Goal: Task Accomplishment & Management: Complete application form

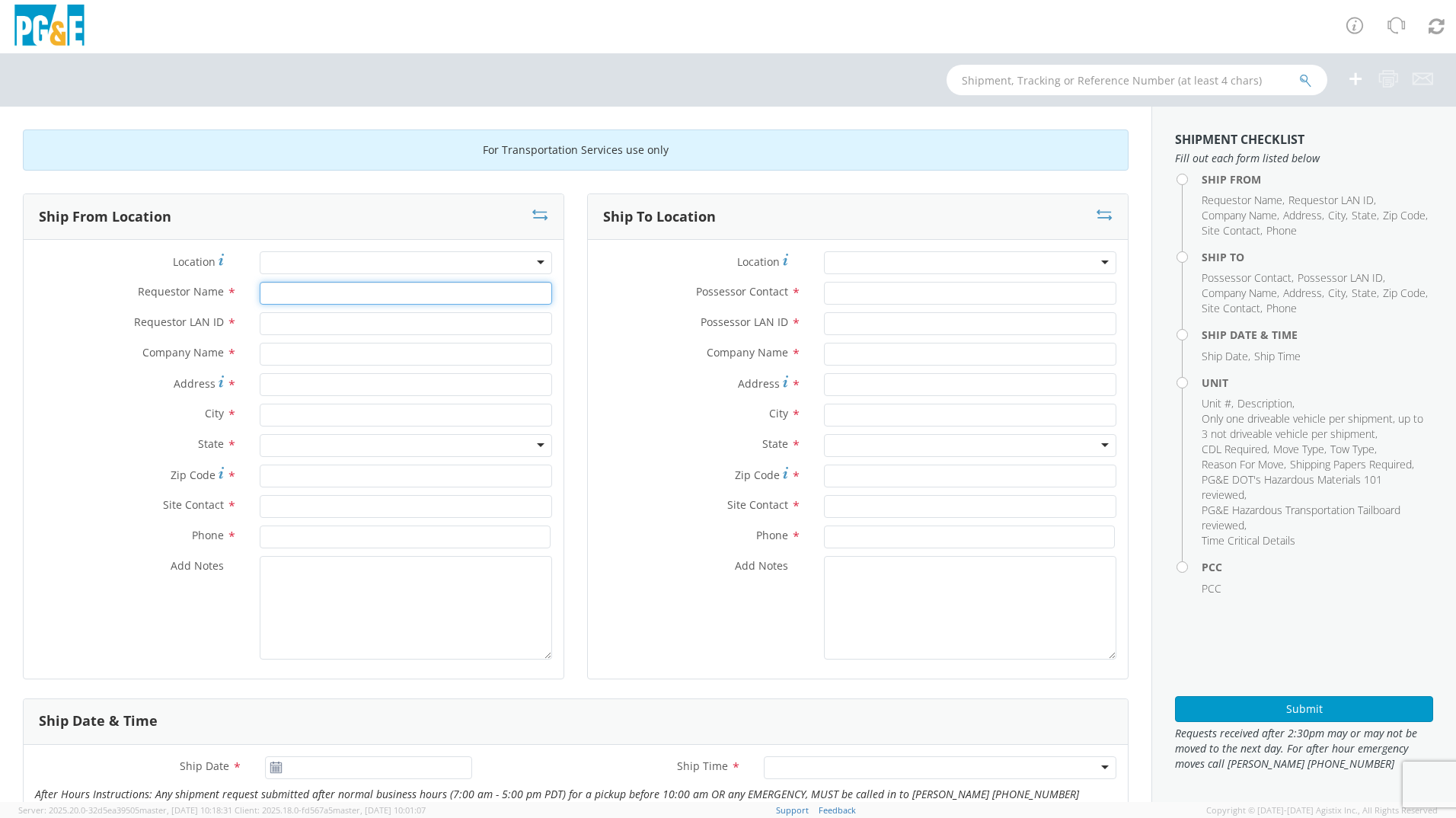
click at [327, 295] on input "Requestor Name *" at bounding box center [406, 293] width 293 height 23
type input "[PERSON_NAME]"
type input "A9HU"
type input "PG&E"
type input "[STREET_ADDRESS]"
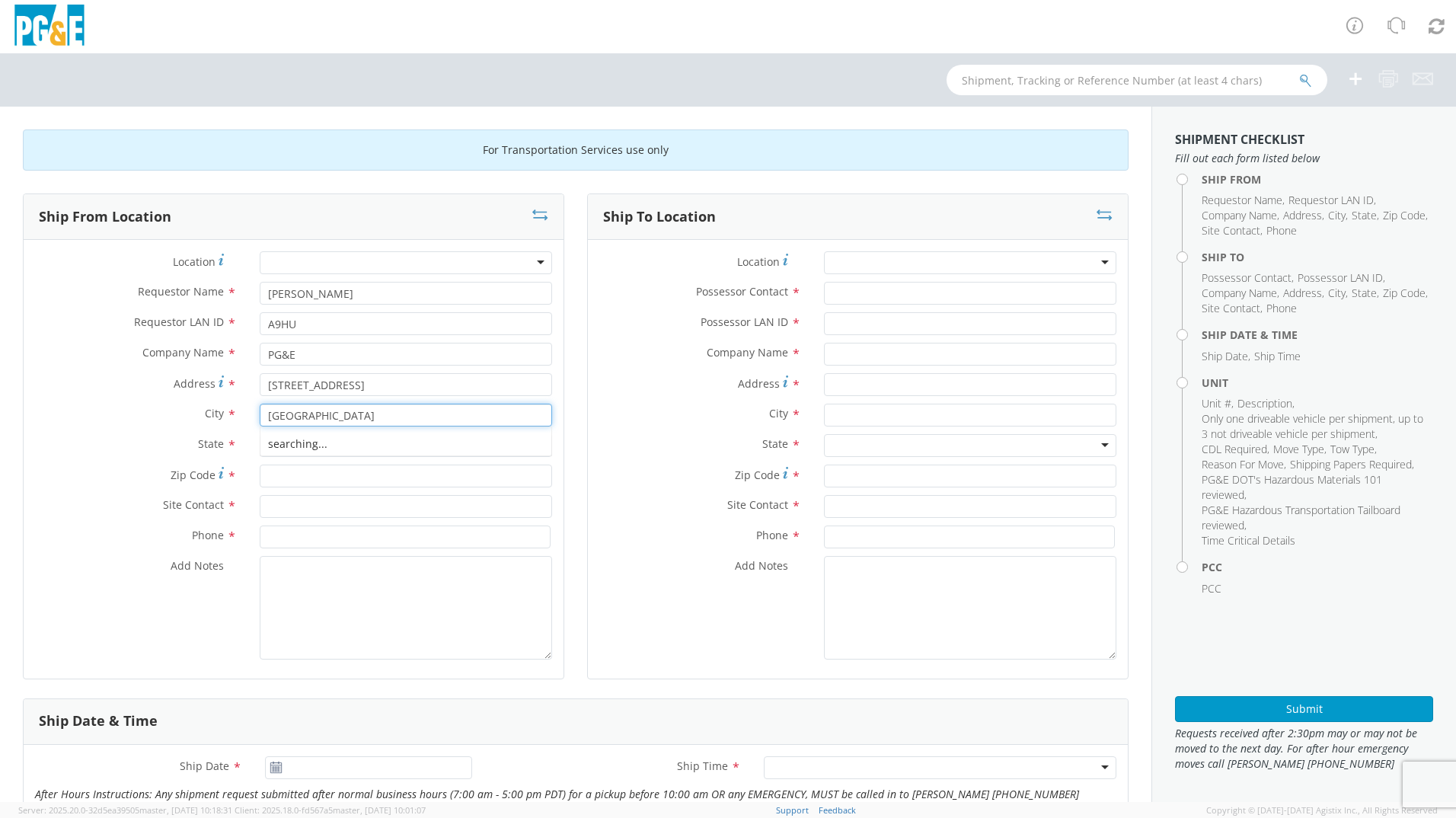
type input "[GEOGRAPHIC_DATA]"
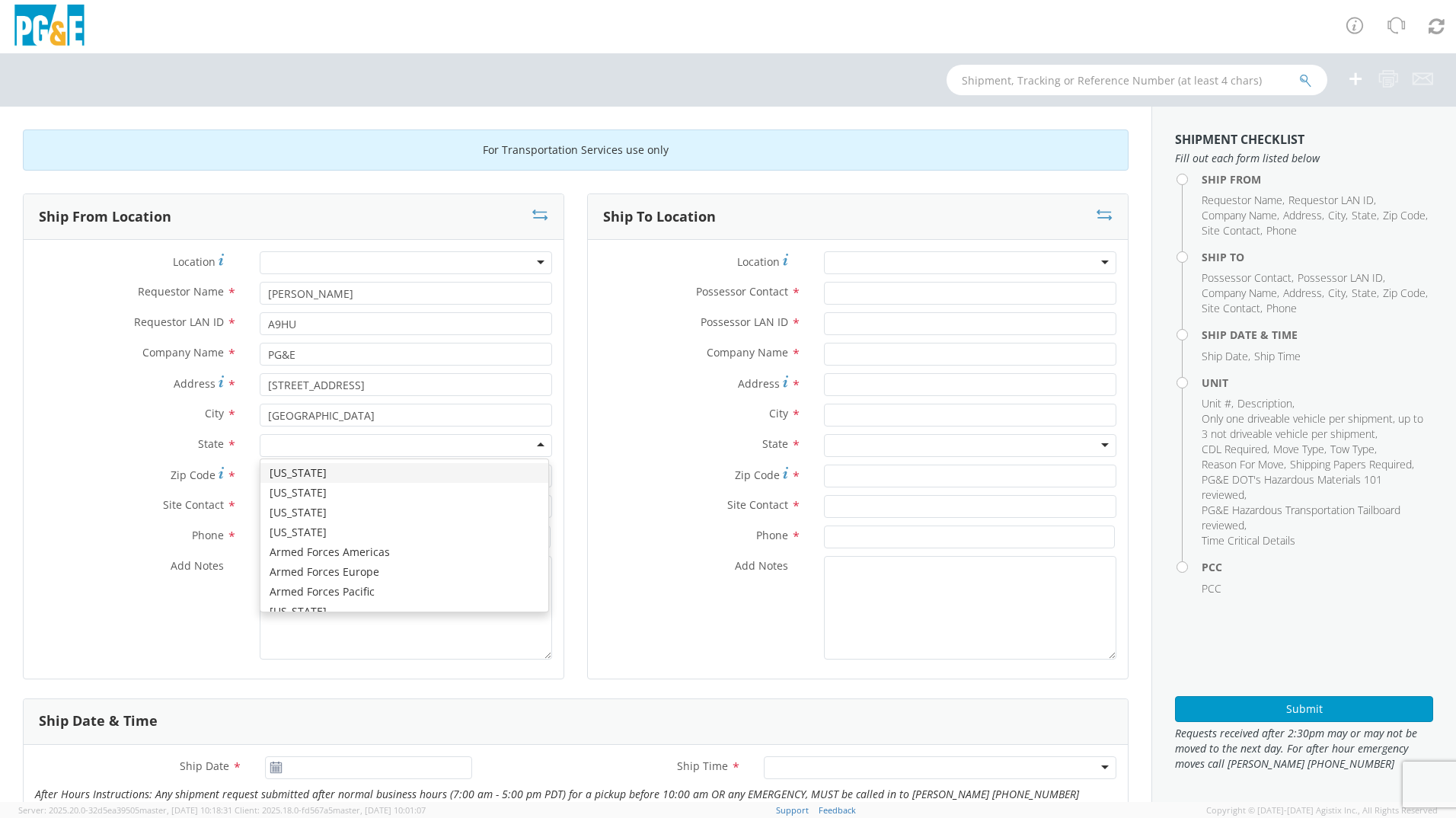
type input "c"
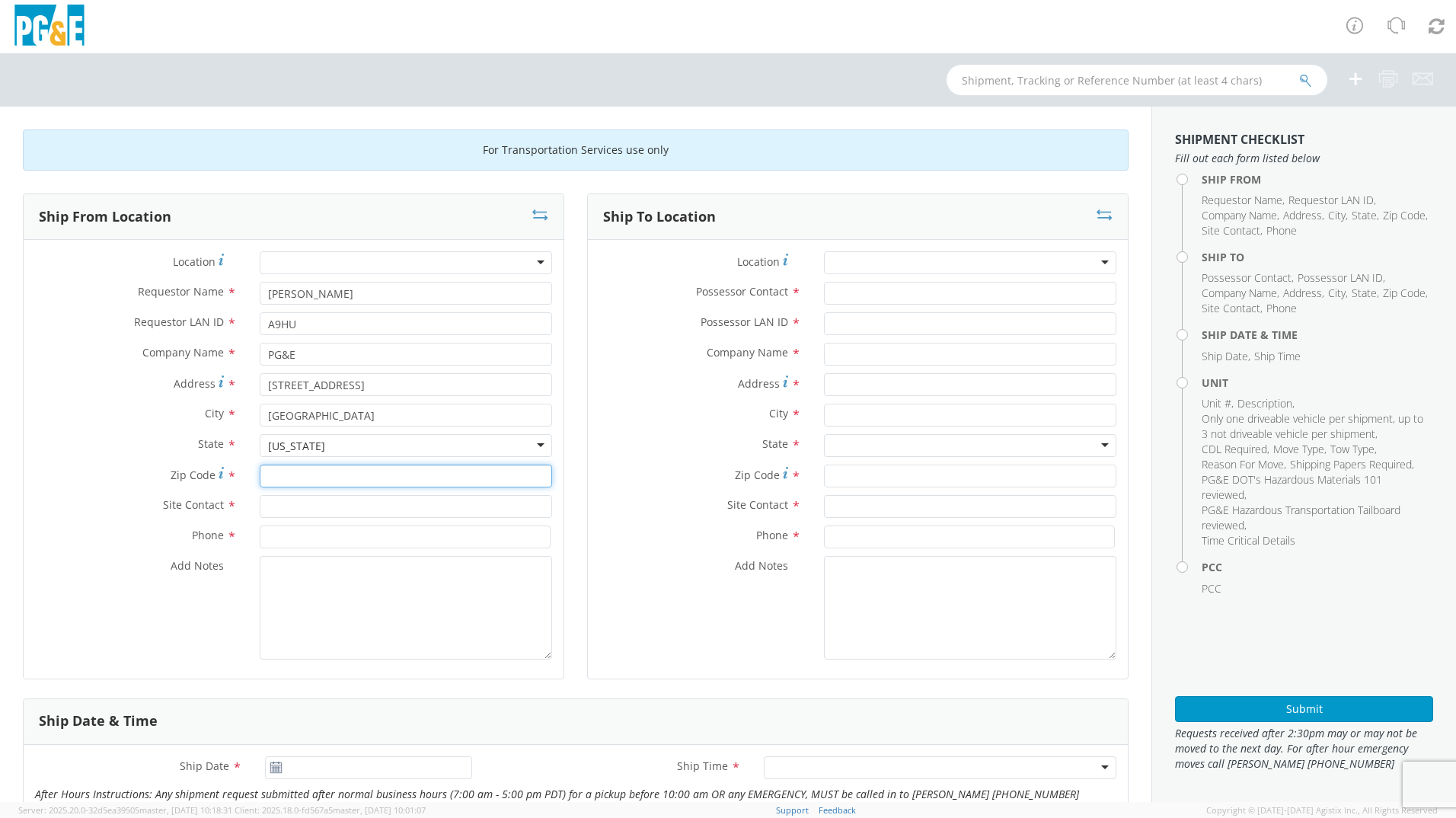
click at [276, 477] on input "Zip Code *" at bounding box center [406, 476] width 293 height 23
type input "9"
type input "94518"
click at [321, 514] on input "text" at bounding box center [406, 506] width 293 height 23
type input "c"
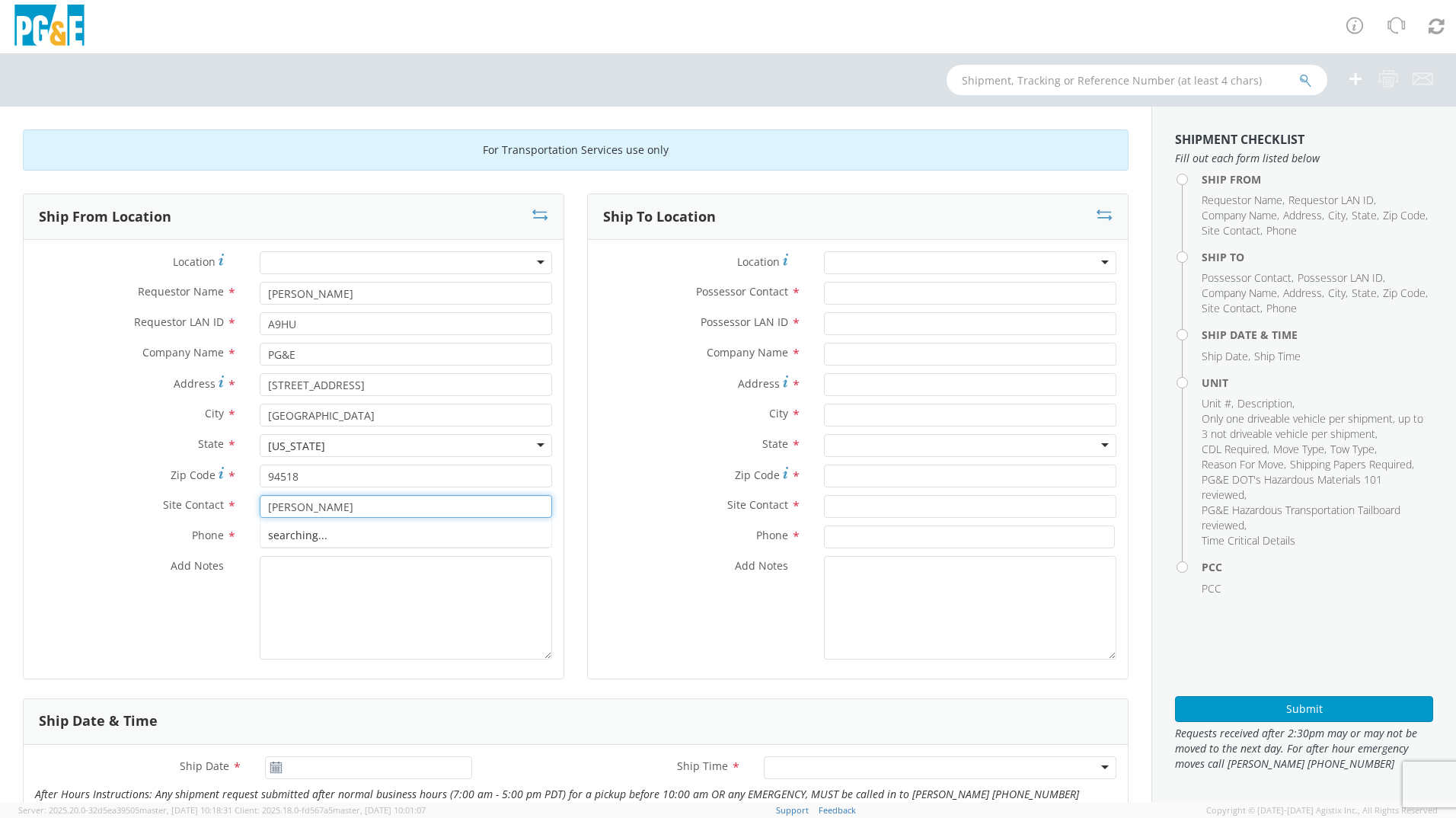
type input "[PERSON_NAME]"
type input "9255101793"
click at [579, 481] on div "Ship To Location Location * (OBSOLETE) [GEOGRAPHIC_DATA] SC - GC TRAILER (OBSOL…" at bounding box center [857, 446] width 564 height 505
click at [306, 536] on input "9255101793" at bounding box center [405, 537] width 291 height 23
click at [390, 608] on textarea "Add Notes *" at bounding box center [406, 608] width 293 height 104
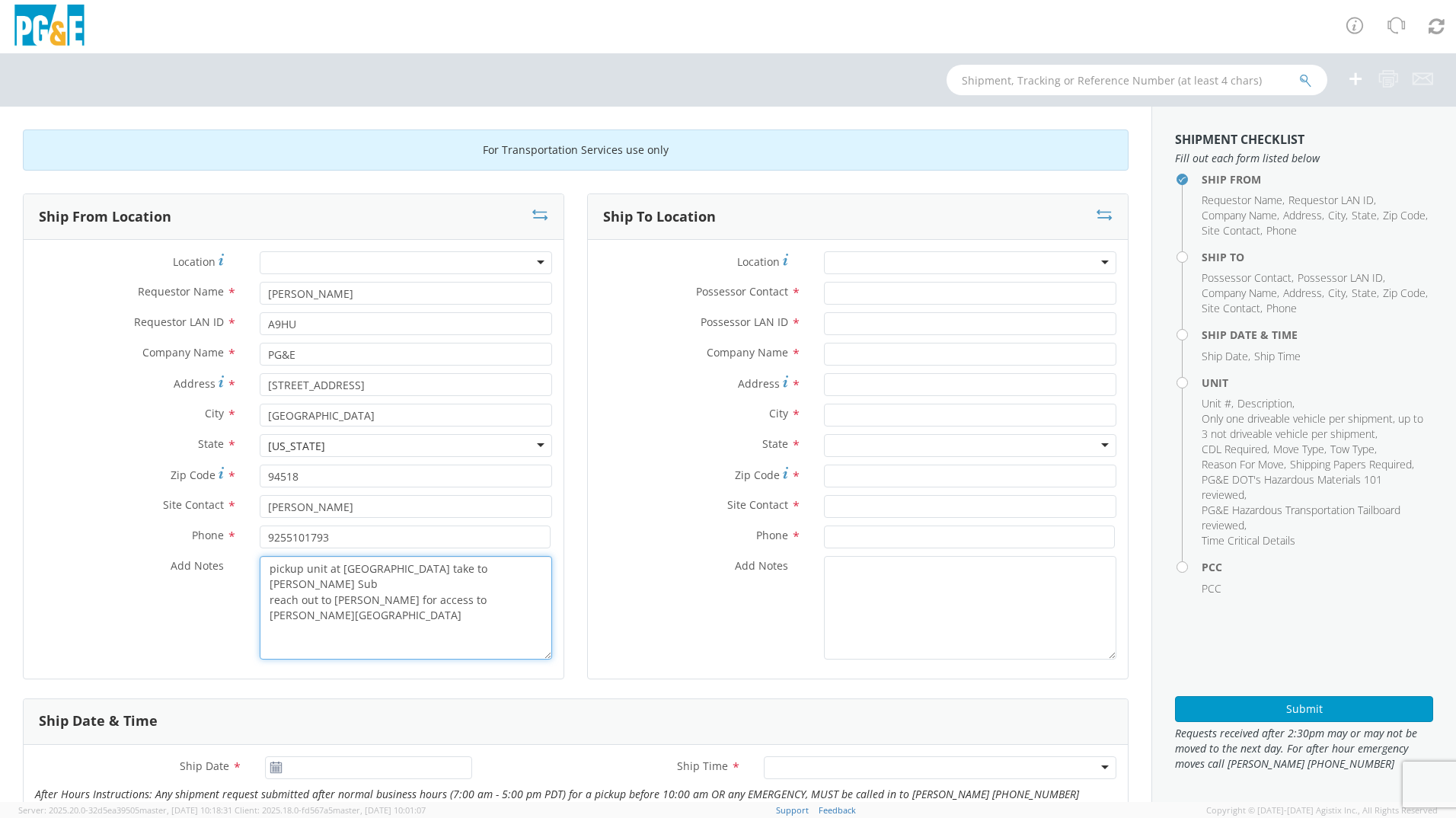
click at [506, 571] on textarea "pickup unit at [GEOGRAPHIC_DATA] take to [PERSON_NAME] Sub reach out to [PERSON…" at bounding box center [406, 608] width 293 height 104
type textarea "pickup unit at [GEOGRAPHIC_DATA] take to [PERSON_NAME] Sub reach out to [PERSON…"
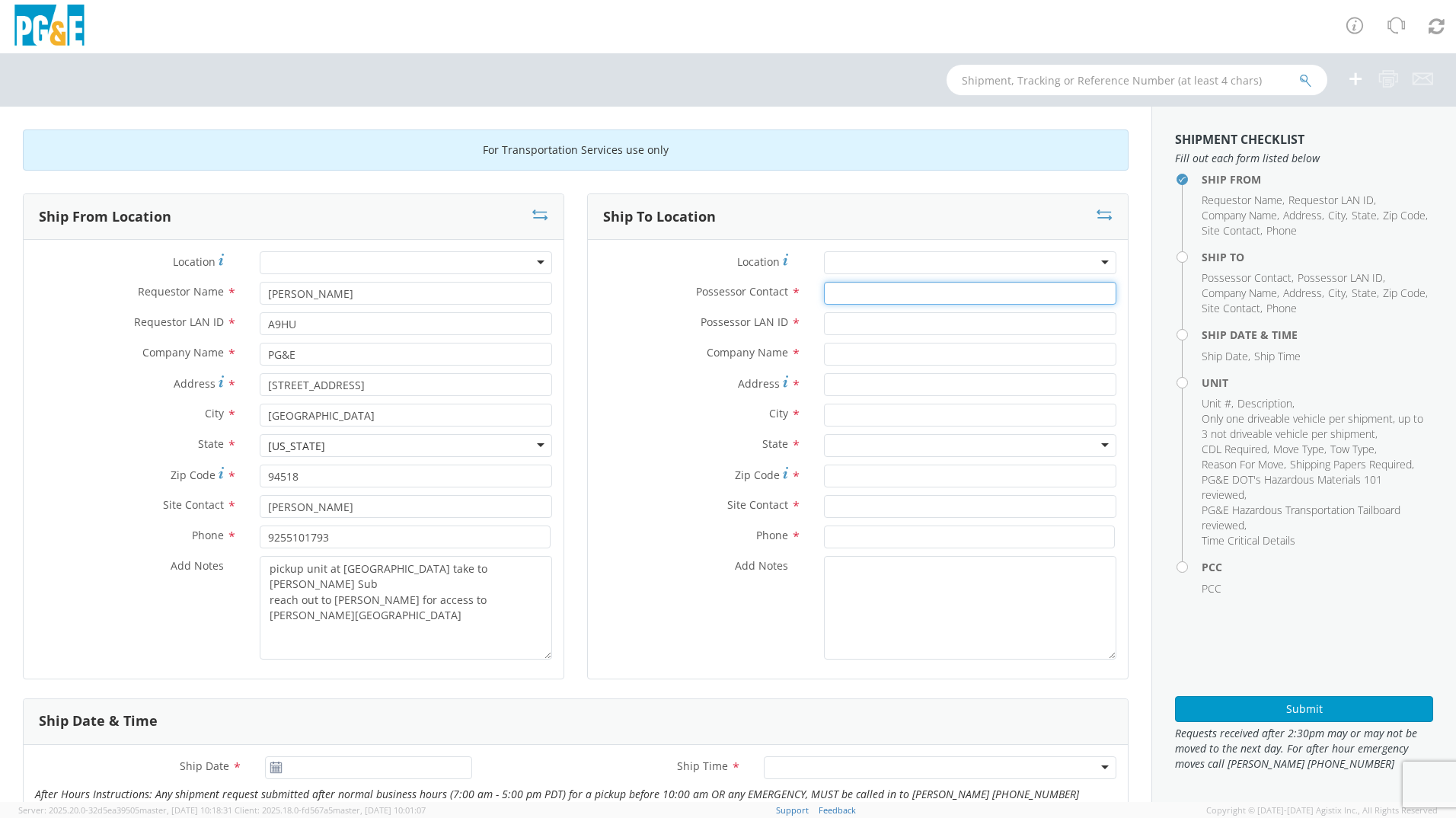
click at [844, 296] on input "Possessor Contact *" at bounding box center [970, 293] width 293 height 23
type input "[PERSON_NAME]"
type input "A9HU"
type input "PG&E"
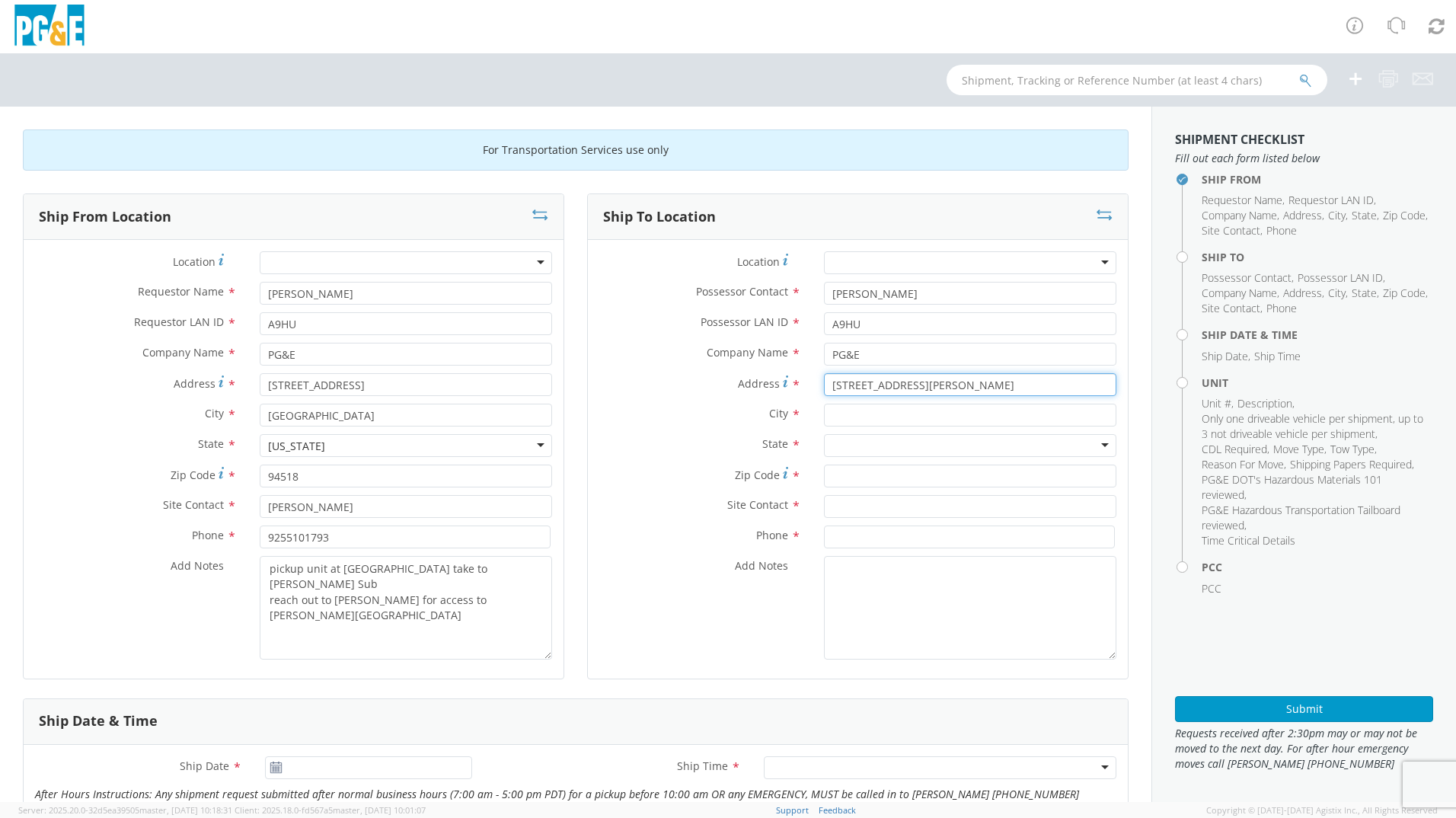
type input "[STREET_ADDRESS][PERSON_NAME]"
type input "Antioch"
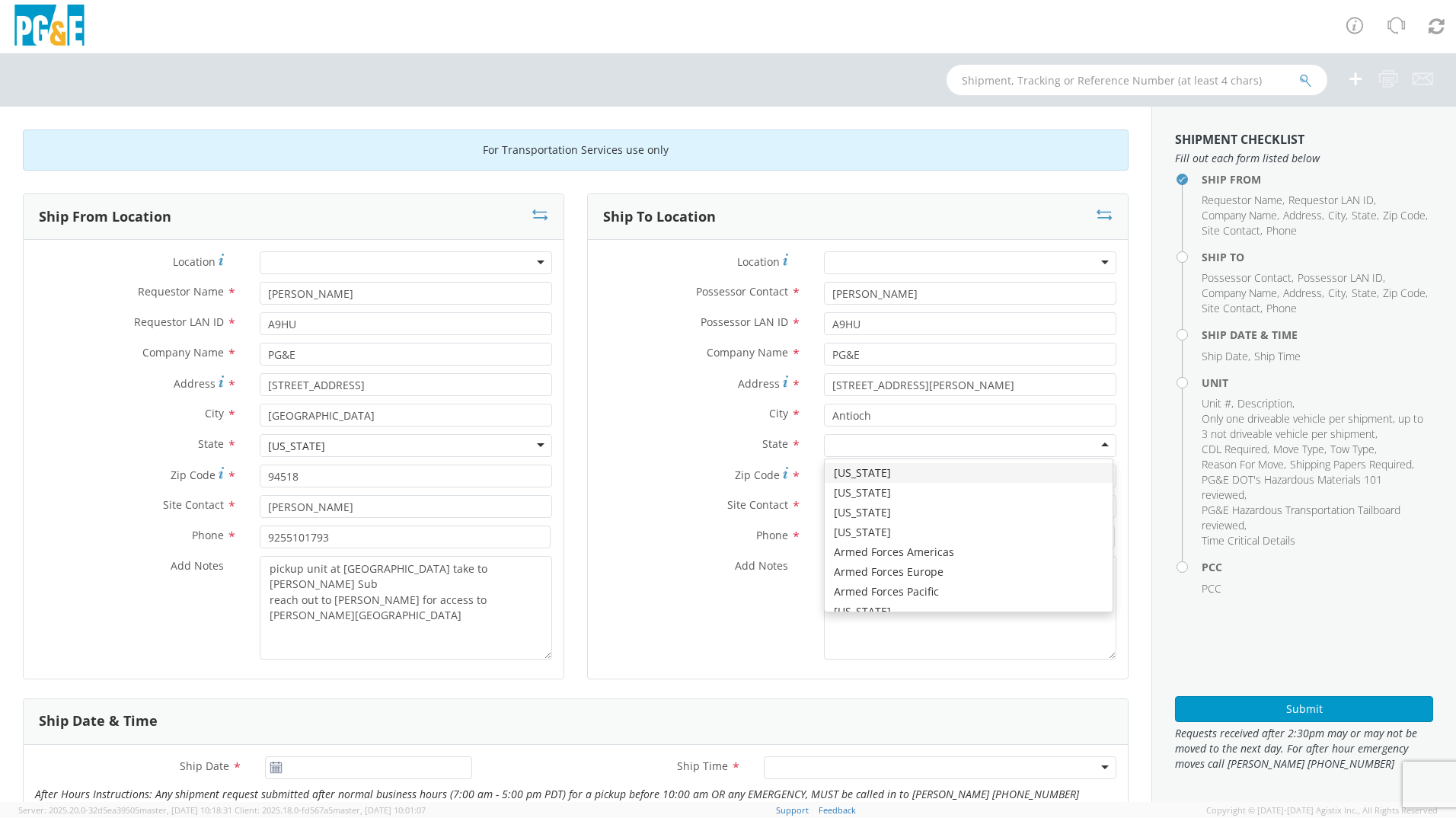
type input "c"
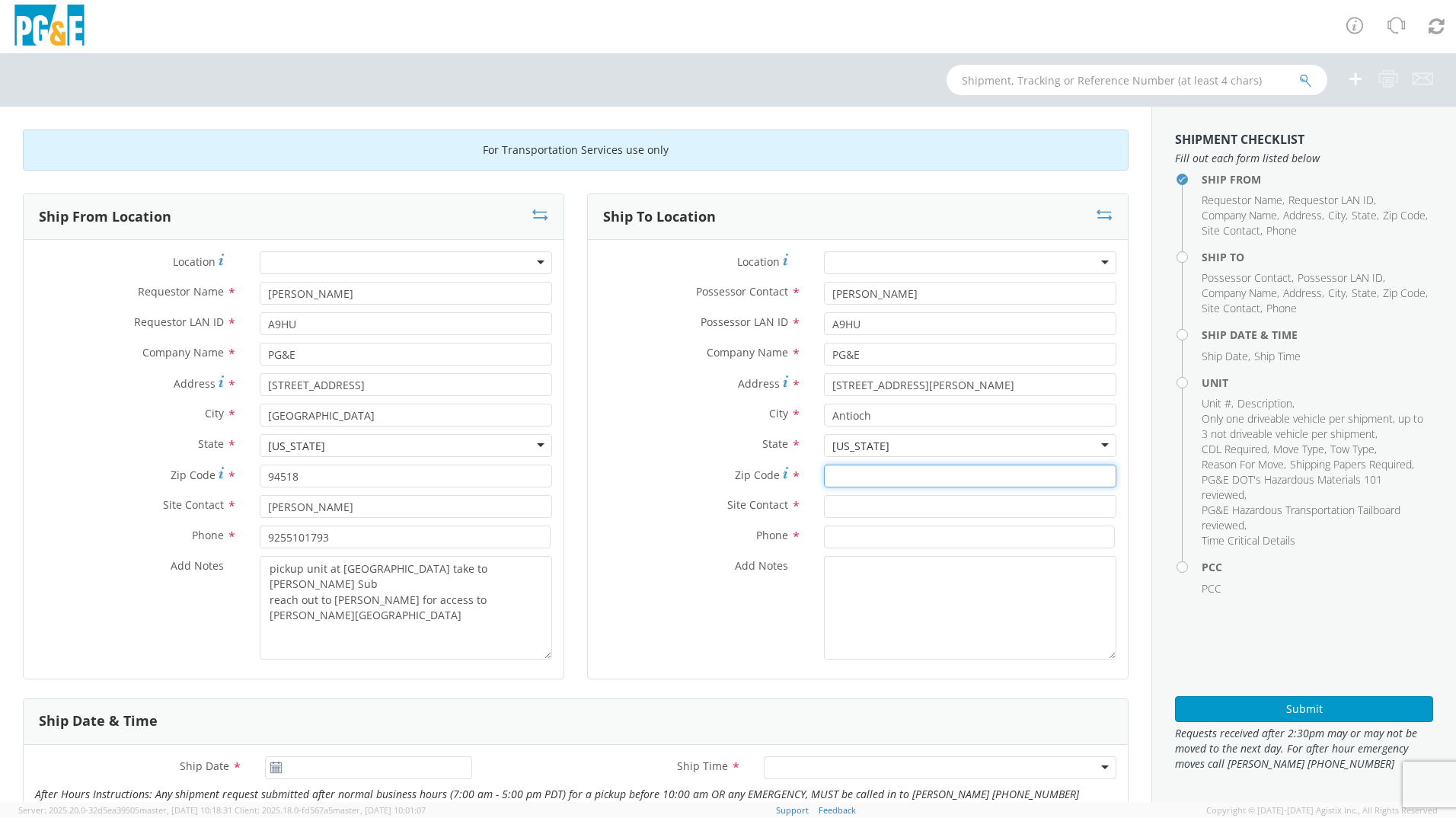
click at [840, 473] on input "Zip Code *" at bounding box center [970, 476] width 293 height 23
type input "94509"
type input "[PERSON_NAME]"
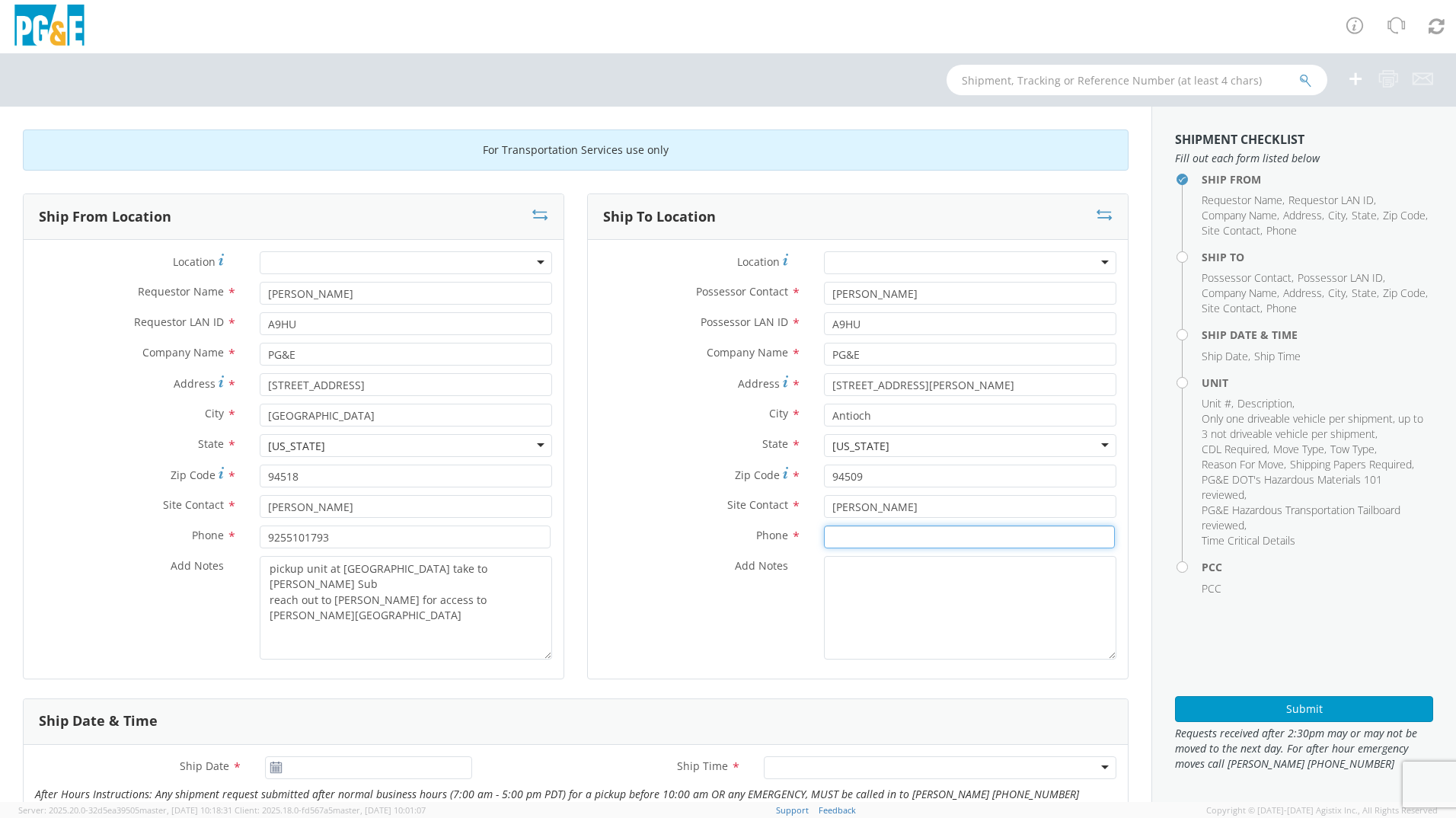
type input "9"
type input "[PHONE_NUMBER]"
click at [868, 622] on textarea "Add Notes *" at bounding box center [970, 608] width 293 height 104
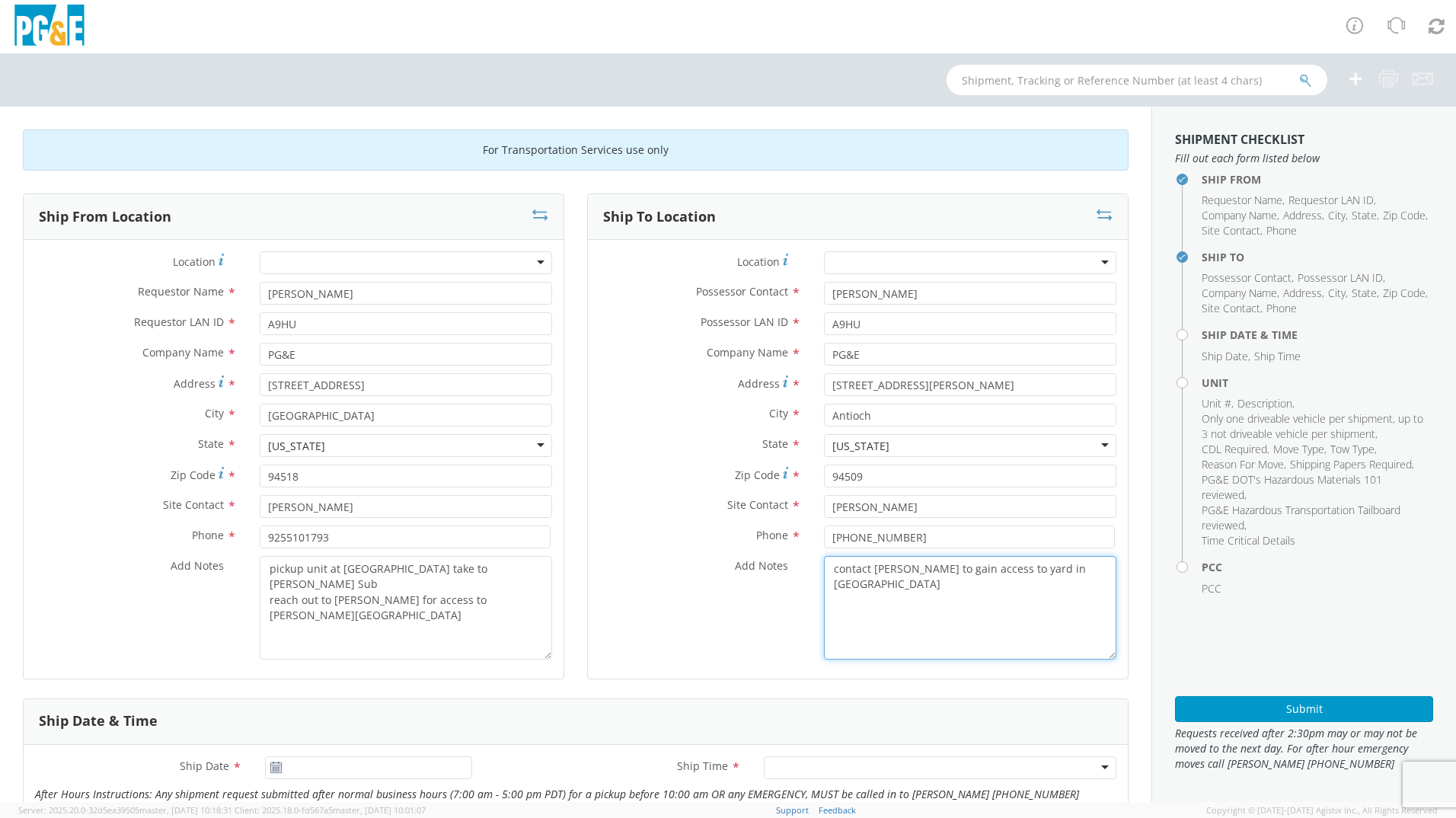
type textarea "contact [PERSON_NAME] to gain access to yard in [GEOGRAPHIC_DATA]"
click at [772, 632] on div "Add Notes * contact [PERSON_NAME] to gain access to yard in [GEOGRAPHIC_DATA]" at bounding box center [858, 608] width 540 height 104
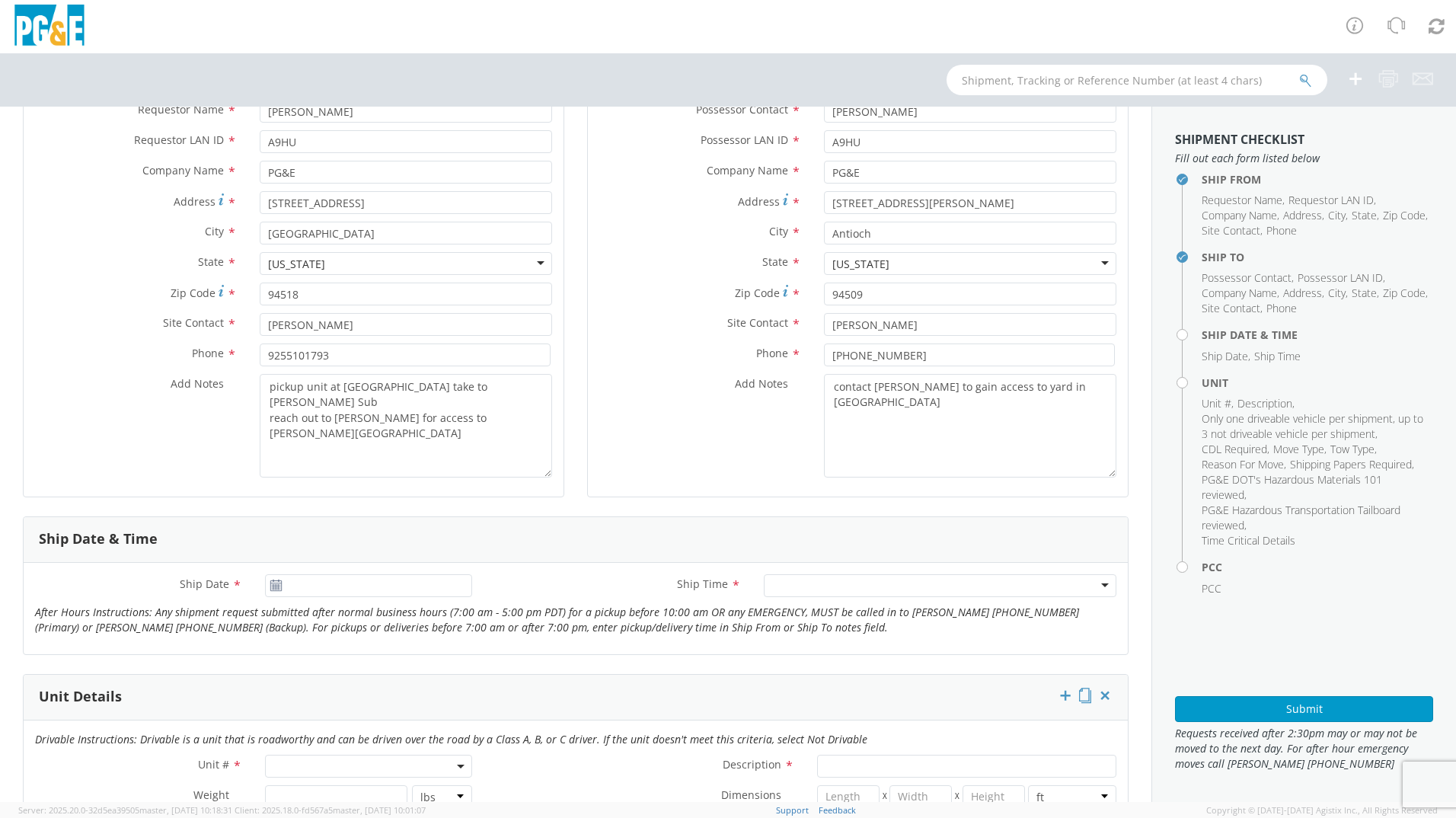
scroll to position [305, 0]
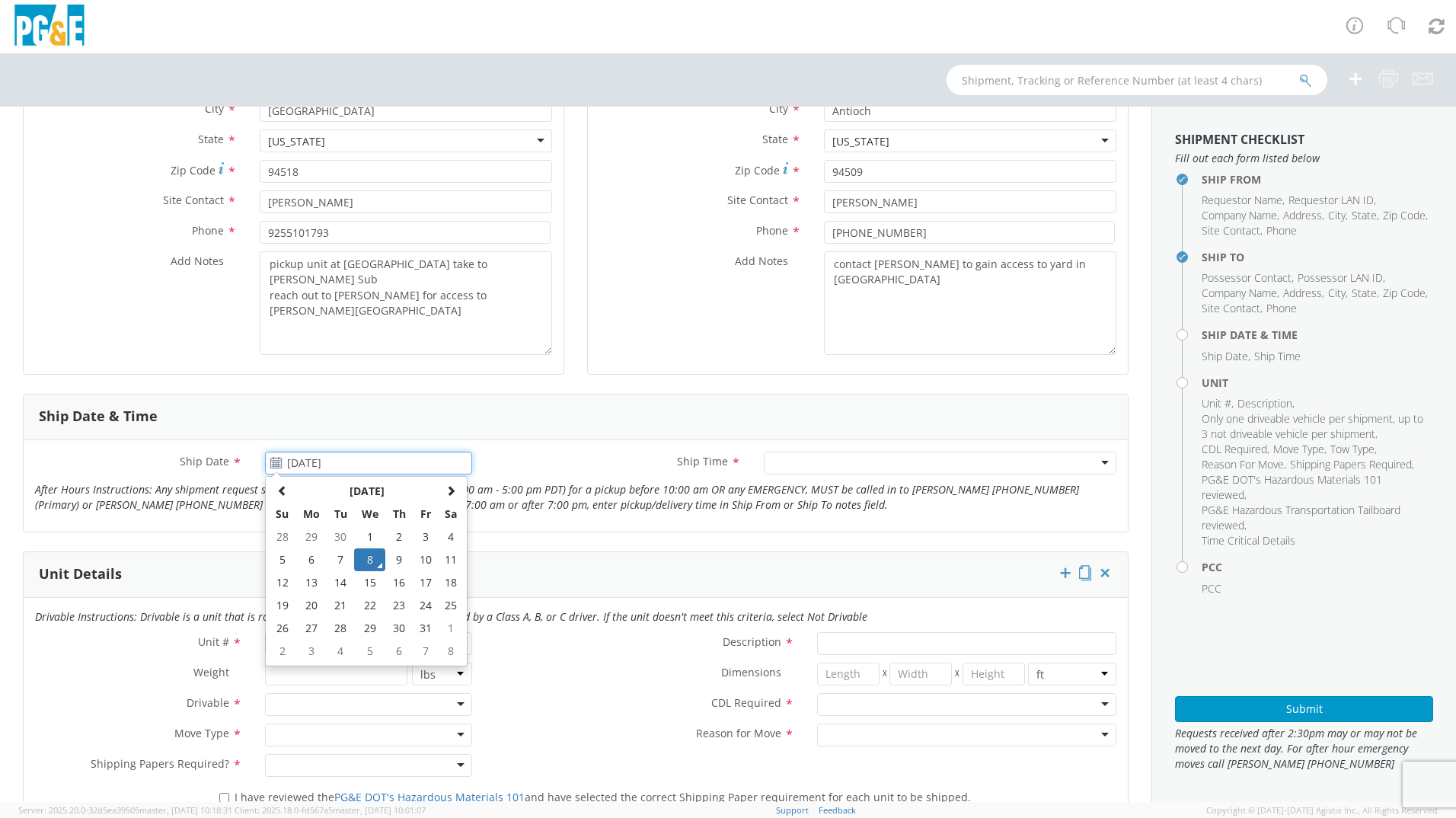
click at [348, 468] on input "[DATE]" at bounding box center [368, 463] width 207 height 23
click at [426, 558] on td "10" at bounding box center [425, 560] width 26 height 23
type input "[DATE]"
click at [368, 468] on input "[DATE]" at bounding box center [368, 463] width 207 height 23
click at [520, 511] on icon "After Hours Instructions: Any shipment request submitted after normal business …" at bounding box center [557, 497] width 1044 height 30
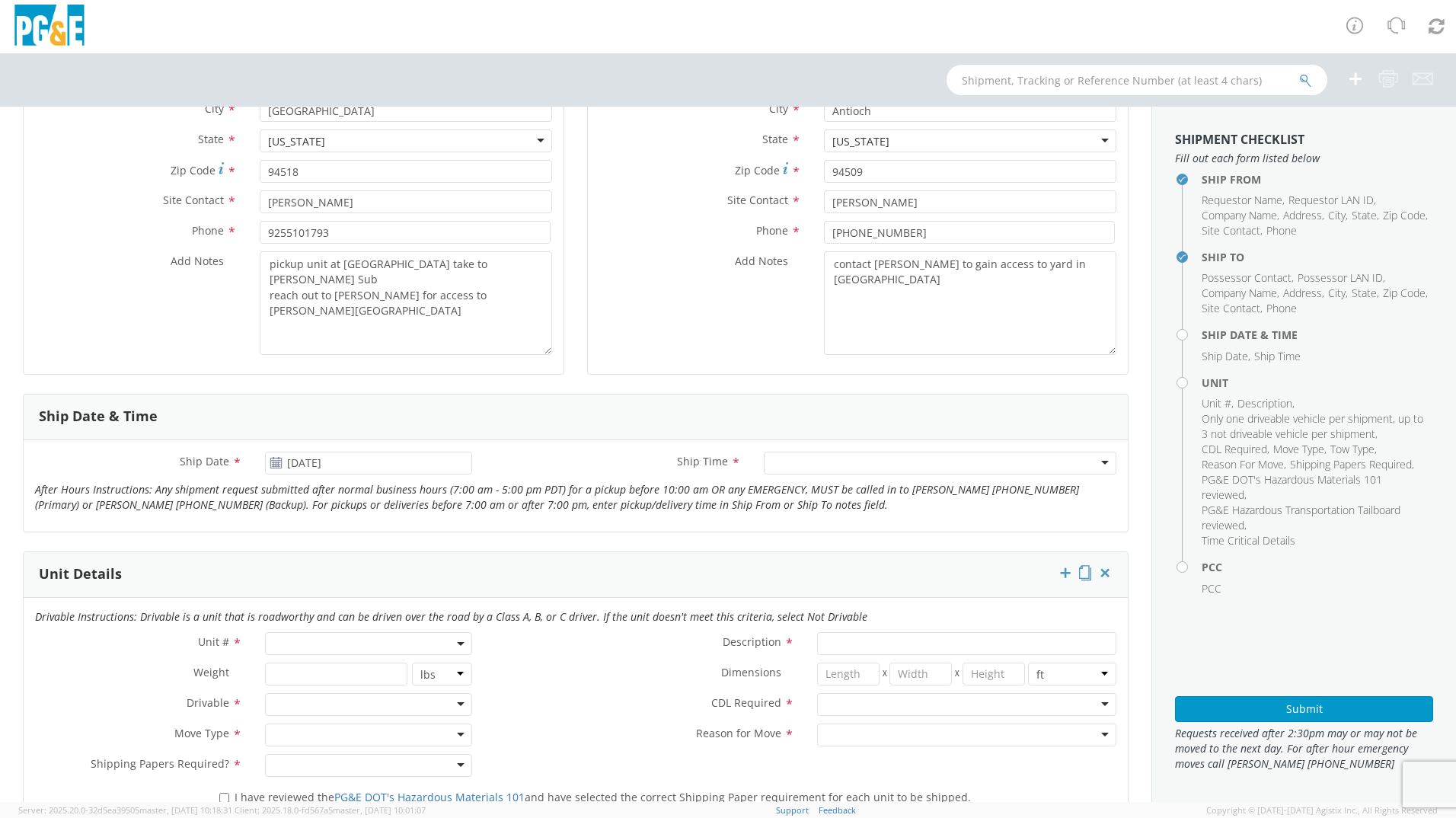
click at [810, 474] on div at bounding box center [940, 463] width 353 height 23
click at [723, 529] on div "Ship Date * [DATE] Ship Time * Any Time Any Time Any Time 7:00 am - 10:00 am 10…" at bounding box center [575, 486] width 1104 height 91
click at [334, 646] on span at bounding box center [368, 643] width 207 height 23
click at [327, 661] on input "search" at bounding box center [368, 668] width 198 height 23
type input "b26714"
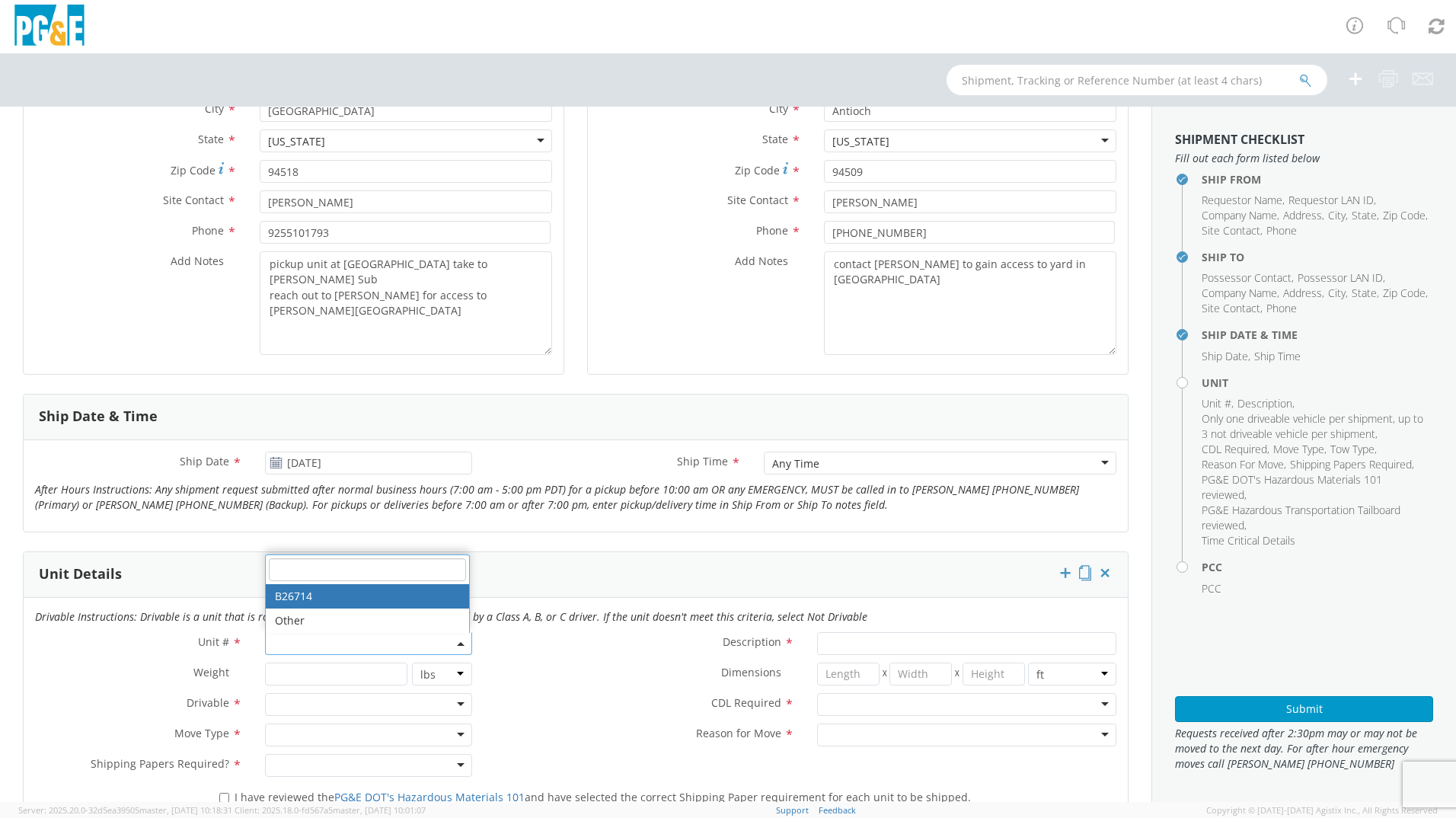
type input "TRUCK; FLATBED W/CRANE 6X4"
type input "60000"
select select "B26714"
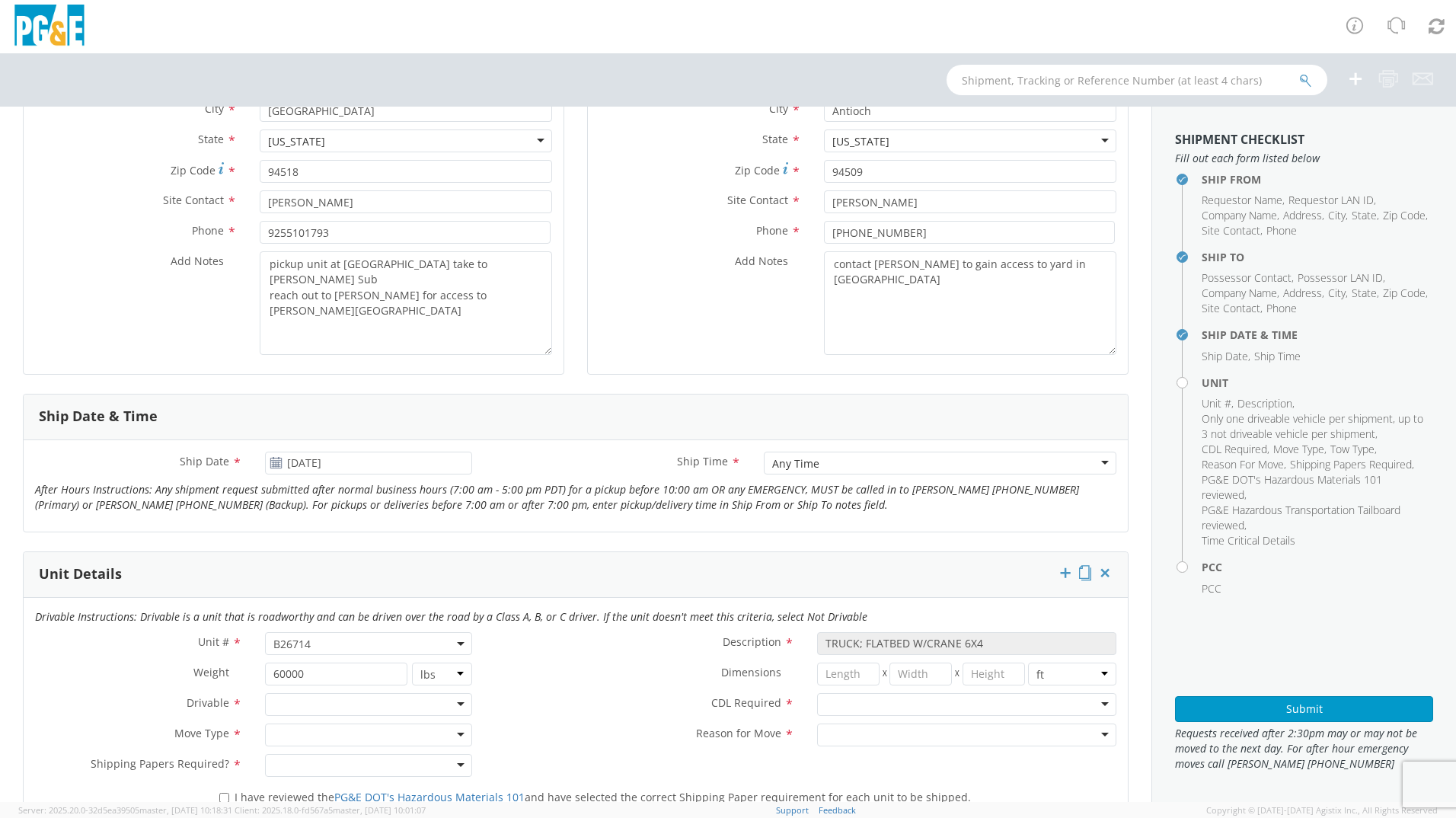
click at [507, 661] on div "Description * TRUCK; FLATBED W/CRANE 6X4" at bounding box center [805, 647] width 645 height 31
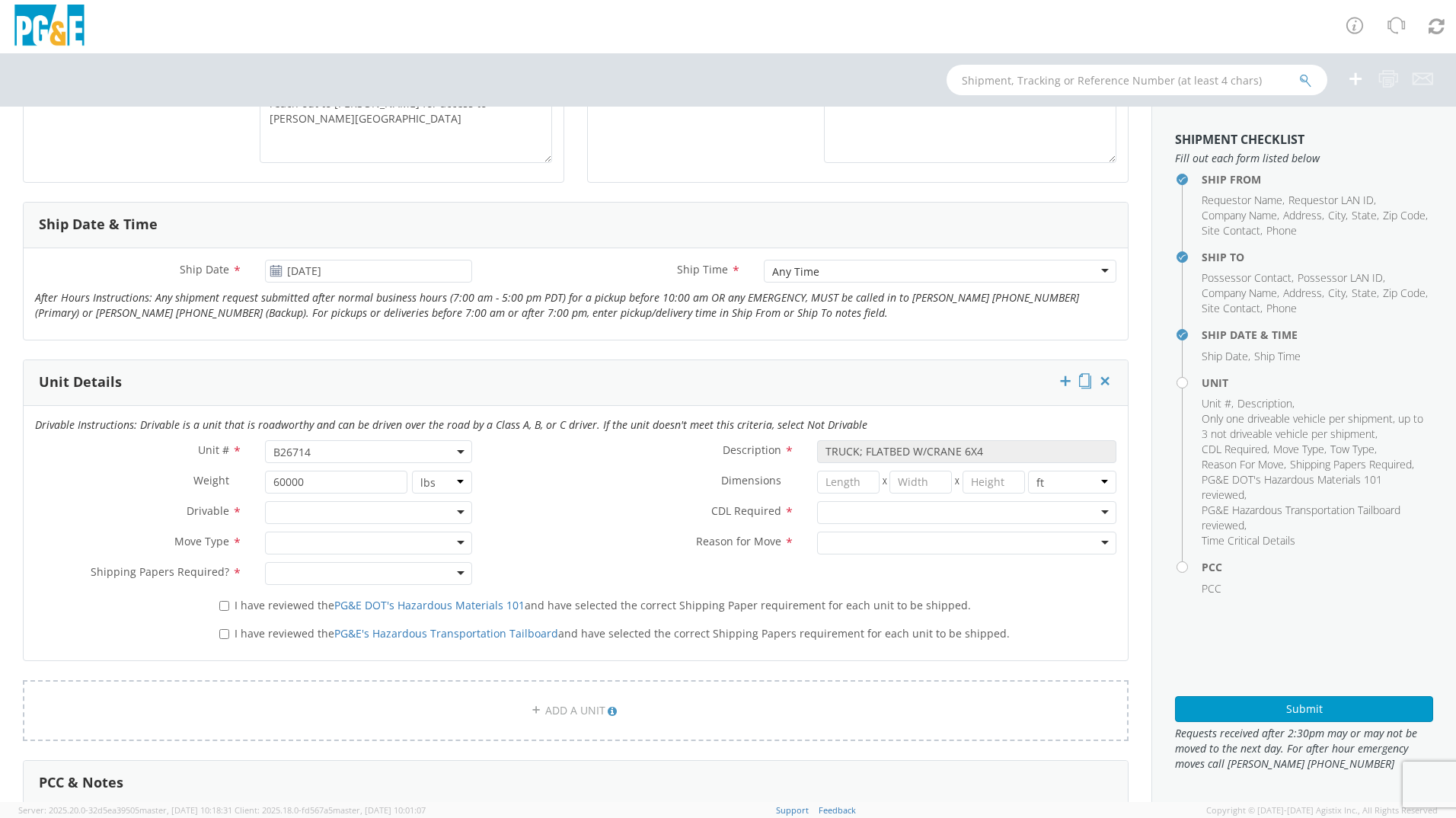
scroll to position [533, 0]
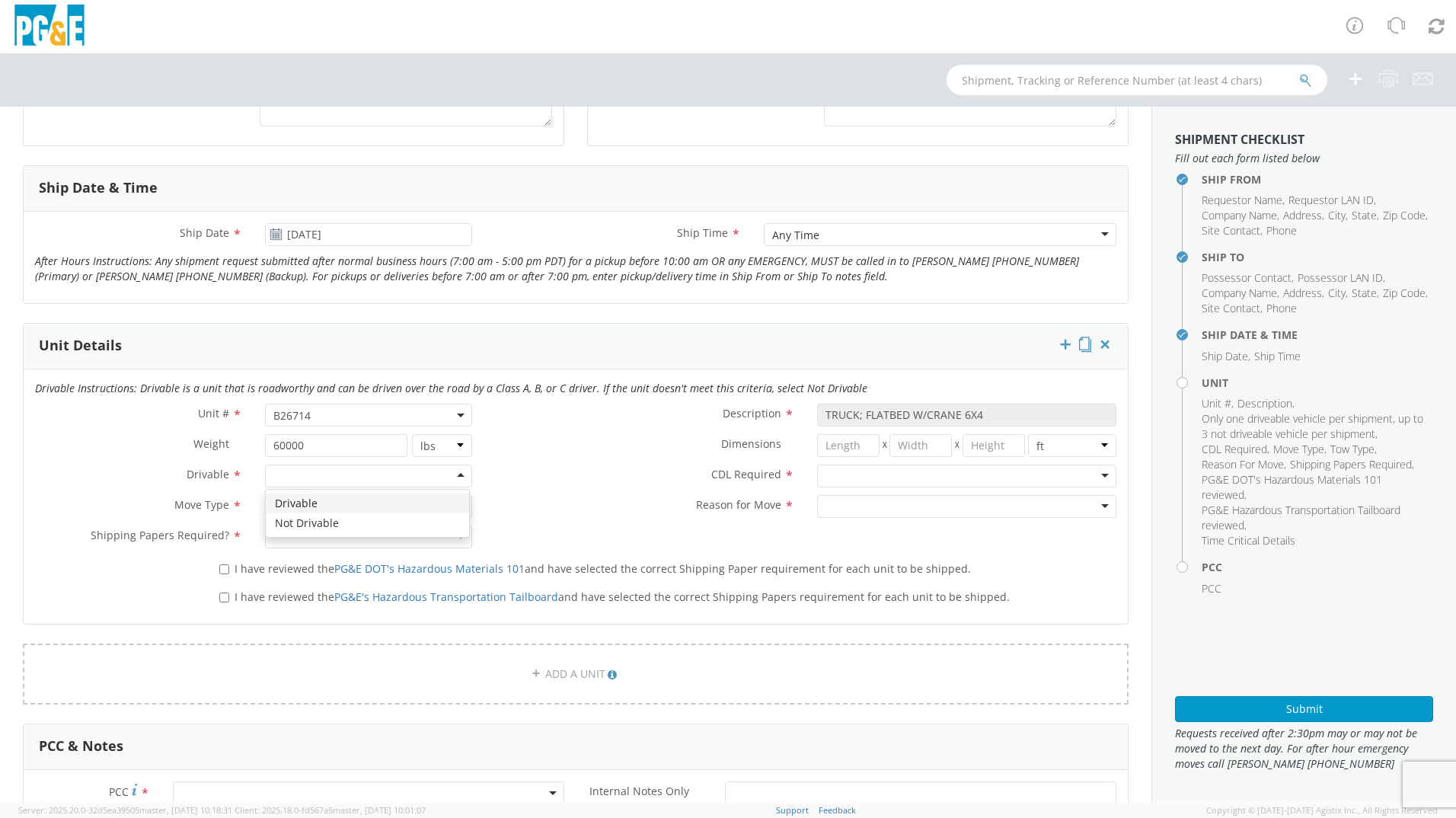
click at [301, 478] on div at bounding box center [368, 476] width 207 height 23
click at [309, 505] on div at bounding box center [368, 506] width 207 height 23
click at [302, 548] on div at bounding box center [368, 537] width 207 height 23
click at [807, 476] on div "N - CDL Not Required Y - CDL Required" at bounding box center [966, 476] width 322 height 23
click at [828, 479] on div at bounding box center [966, 476] width 299 height 23
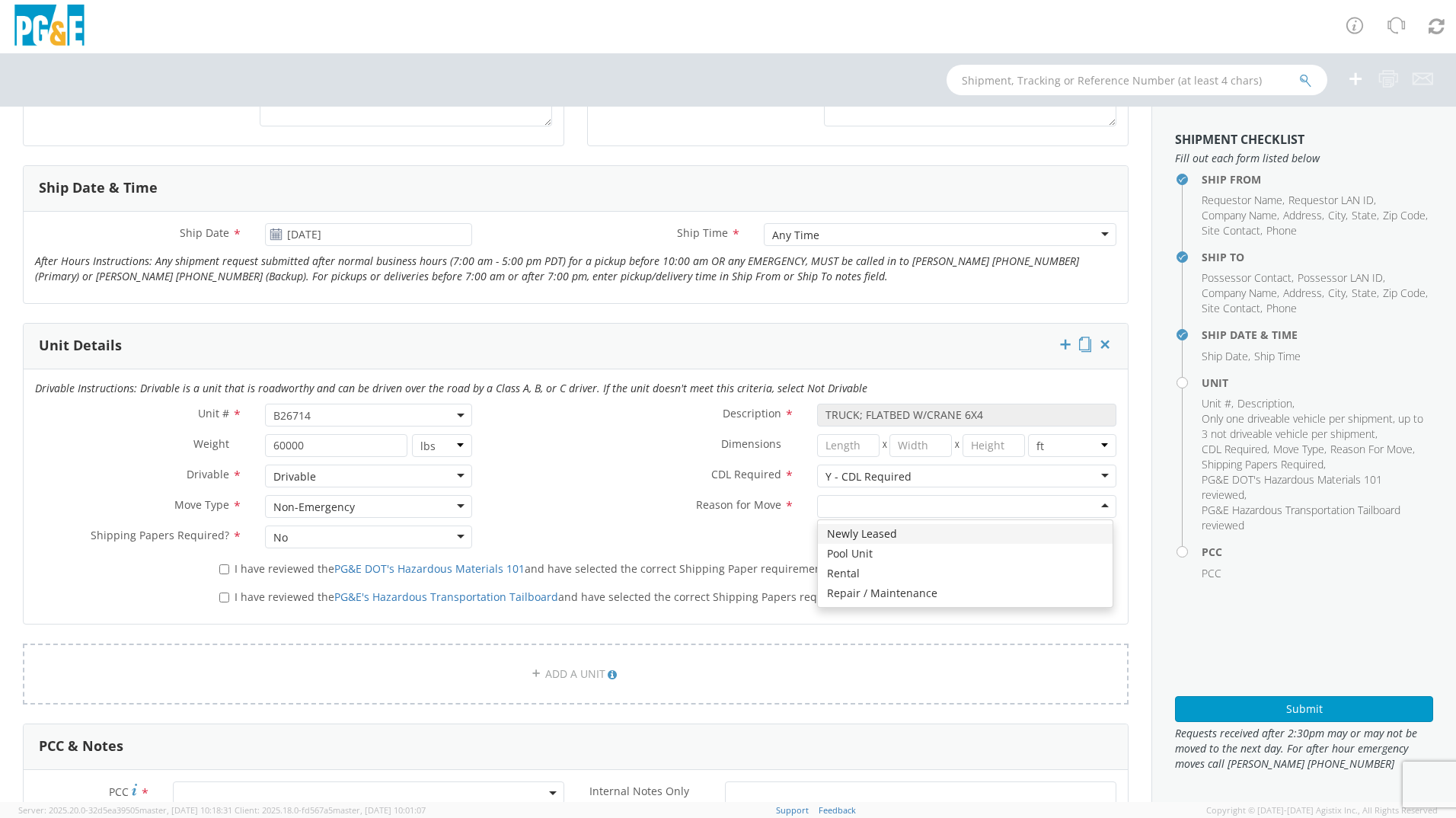
click at [830, 509] on div at bounding box center [966, 506] width 299 height 23
click at [599, 515] on div "Reason for Move * Repair / Maintenance Repair / Maintenance Newly Leased Pool U…" at bounding box center [805, 506] width 645 height 23
click at [224, 568] on input "I have reviewed the PG&E DOT's Hazardous Materials 101 and have selected the co…" at bounding box center [224, 569] width 10 height 10
checkbox input "true"
click at [223, 598] on input "I have reviewed the PG&E's Hazardous Transportation Tailboard and have selected…" at bounding box center [224, 598] width 10 height 10
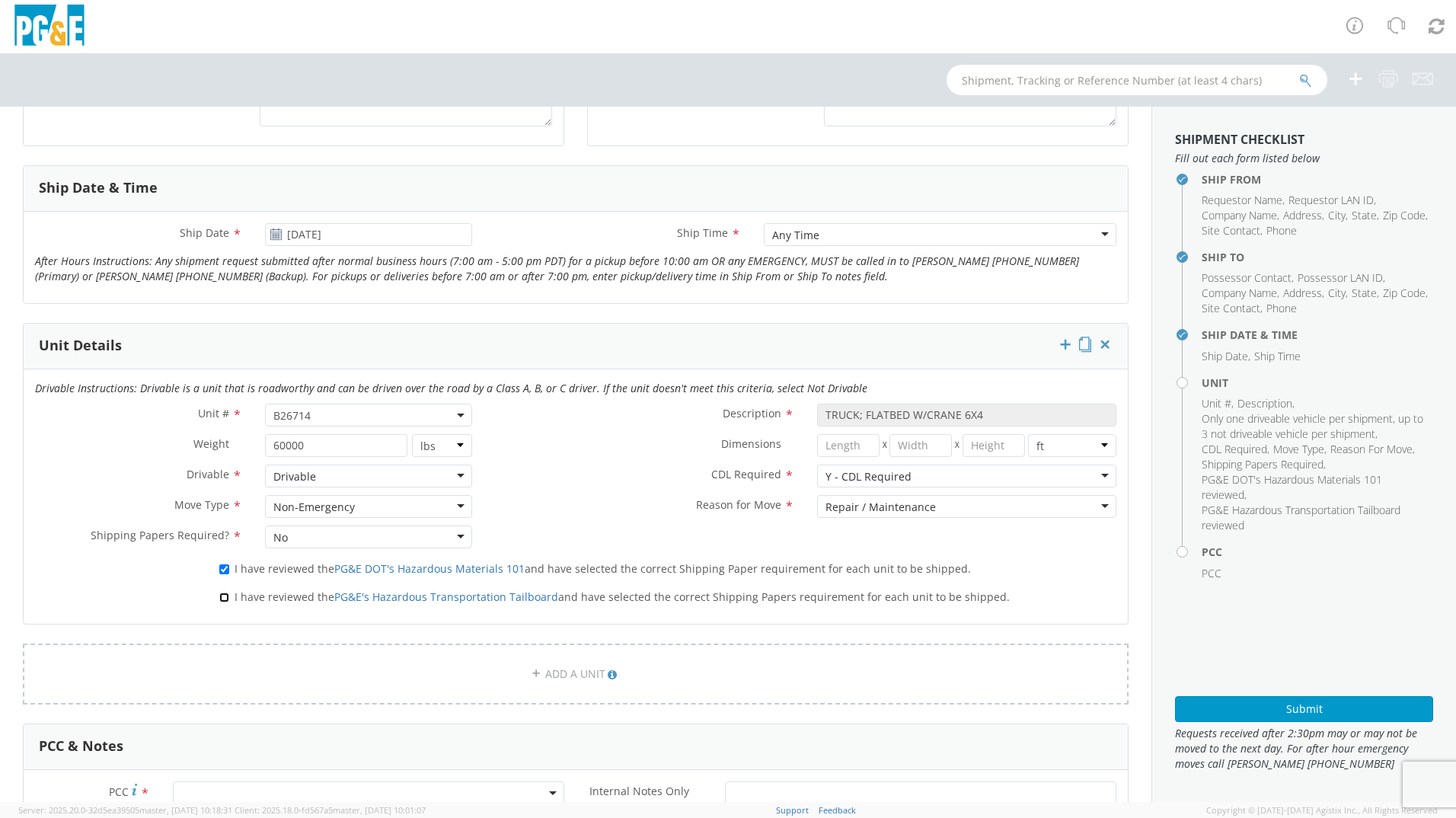
checkbox input "true"
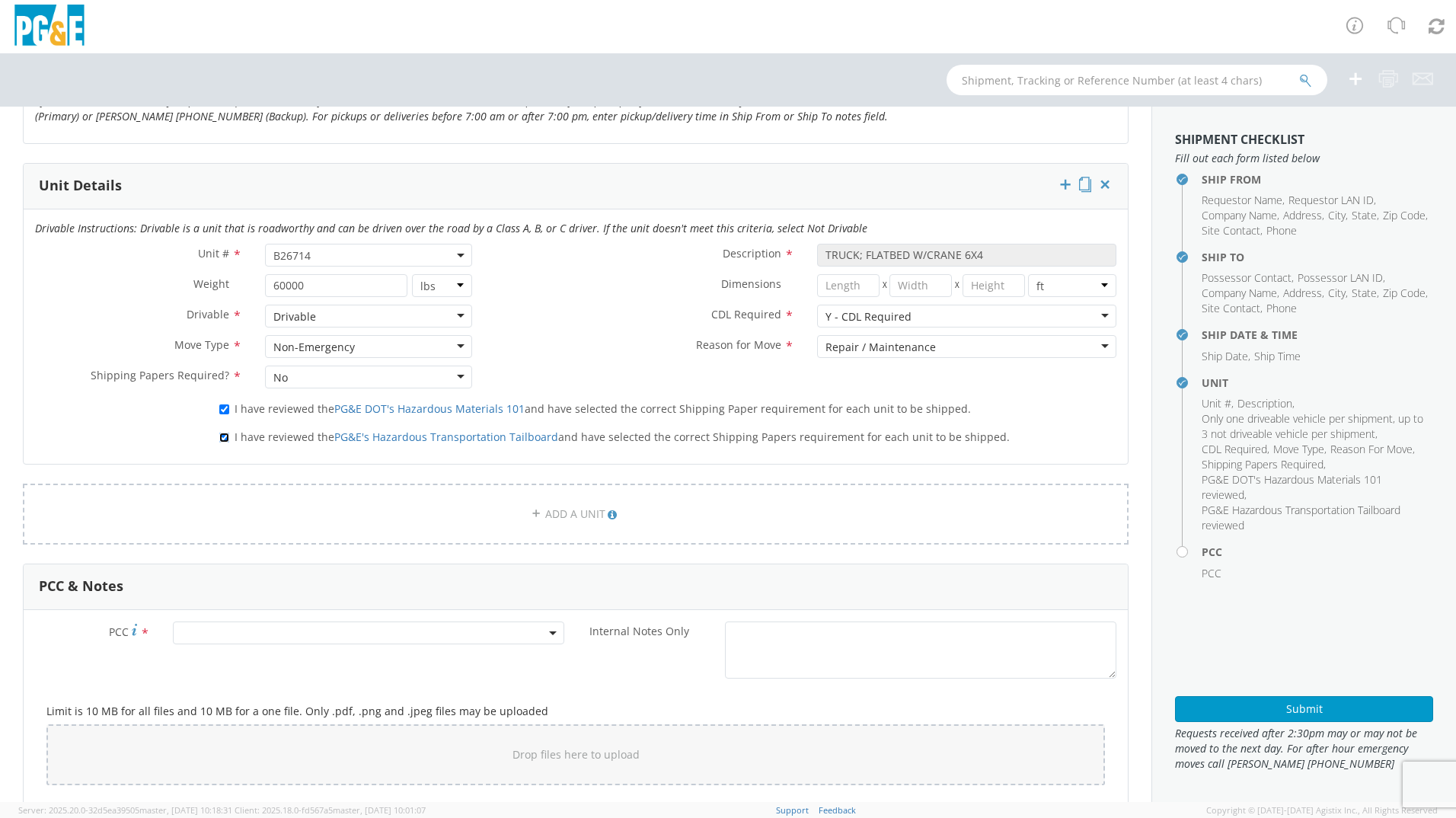
scroll to position [762, 0]
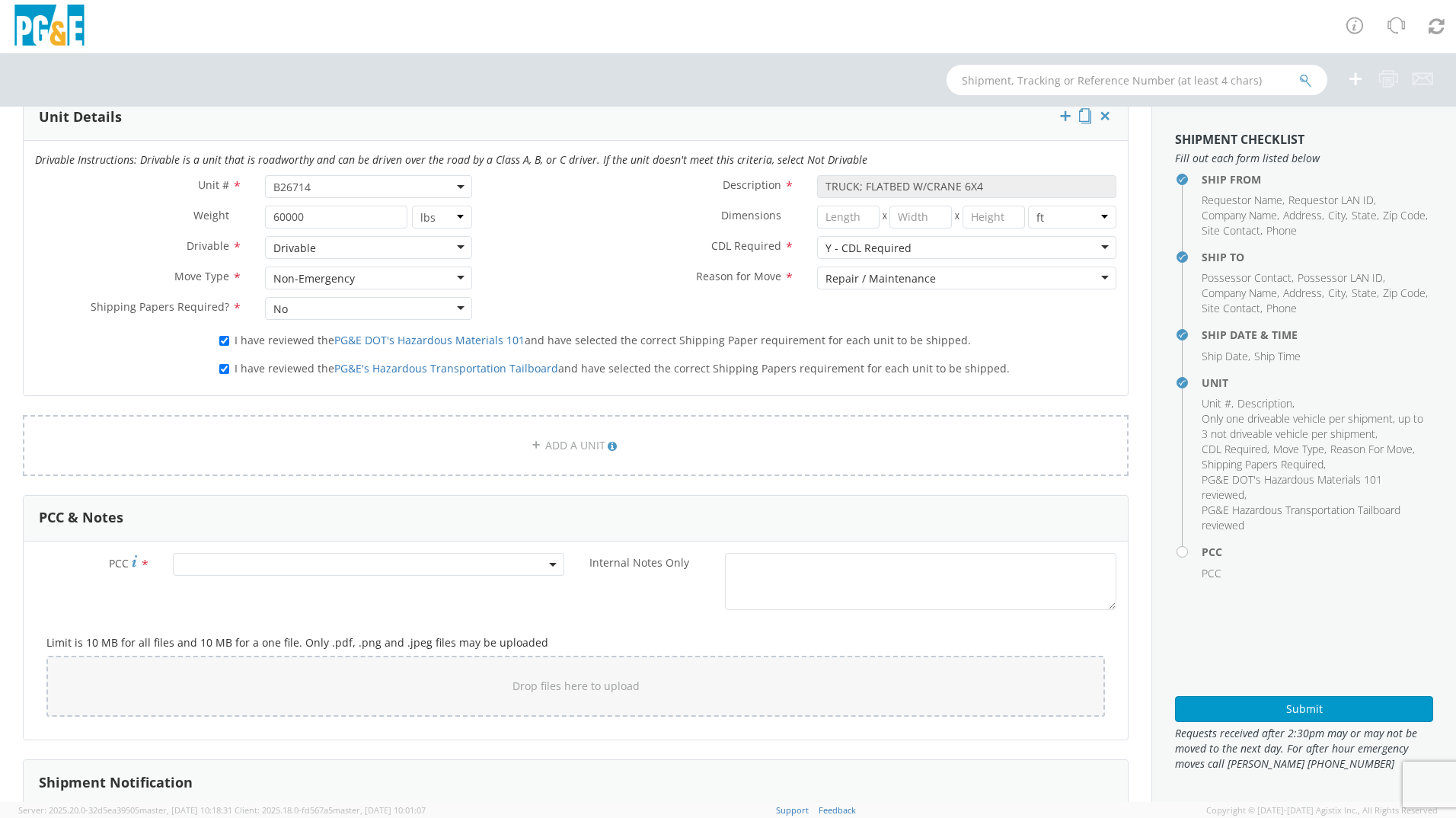
click at [234, 561] on span at bounding box center [368, 564] width 391 height 23
click at [227, 594] on input "number" at bounding box center [366, 589] width 379 height 23
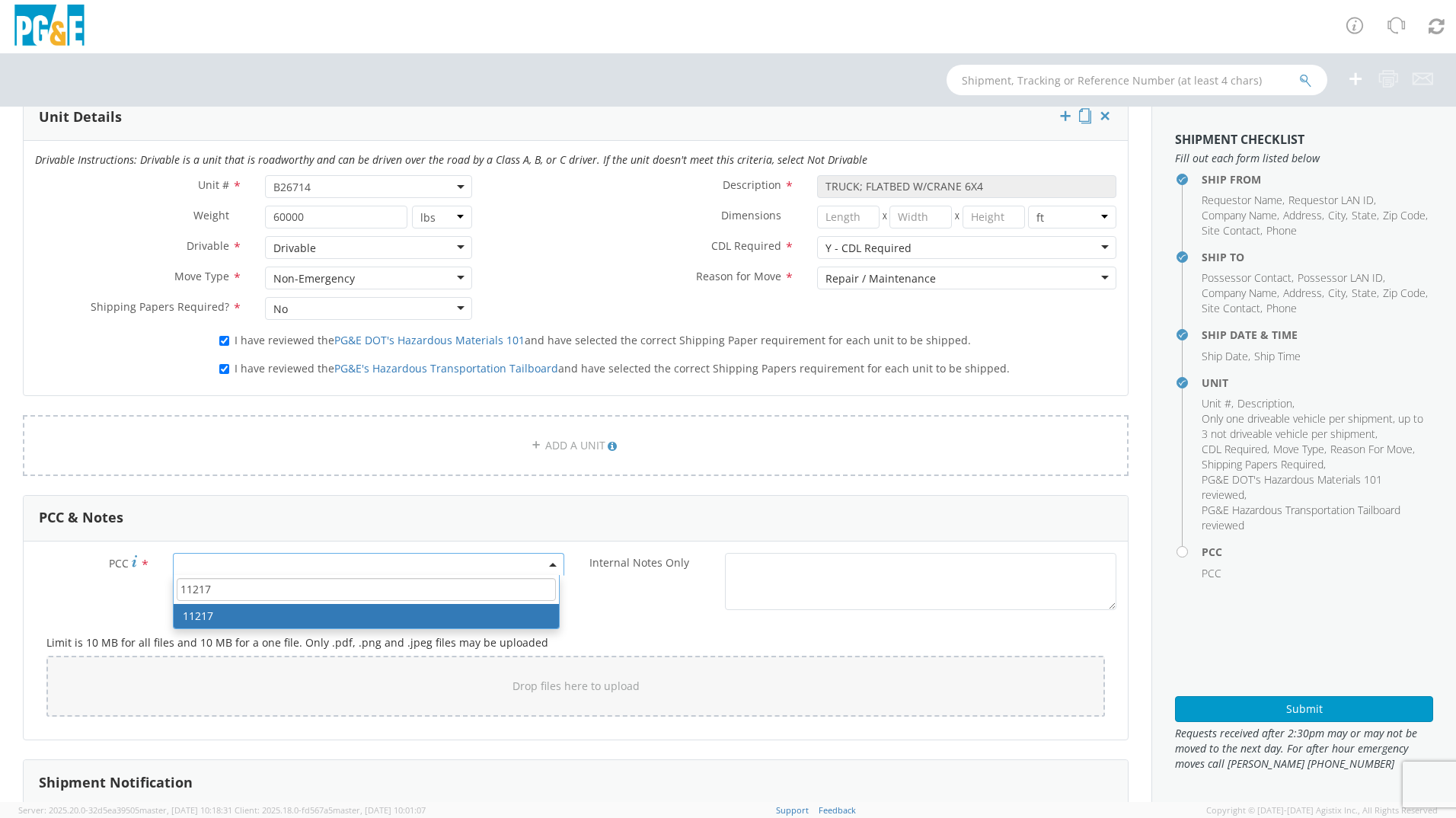
type input "11217"
select select "11217"
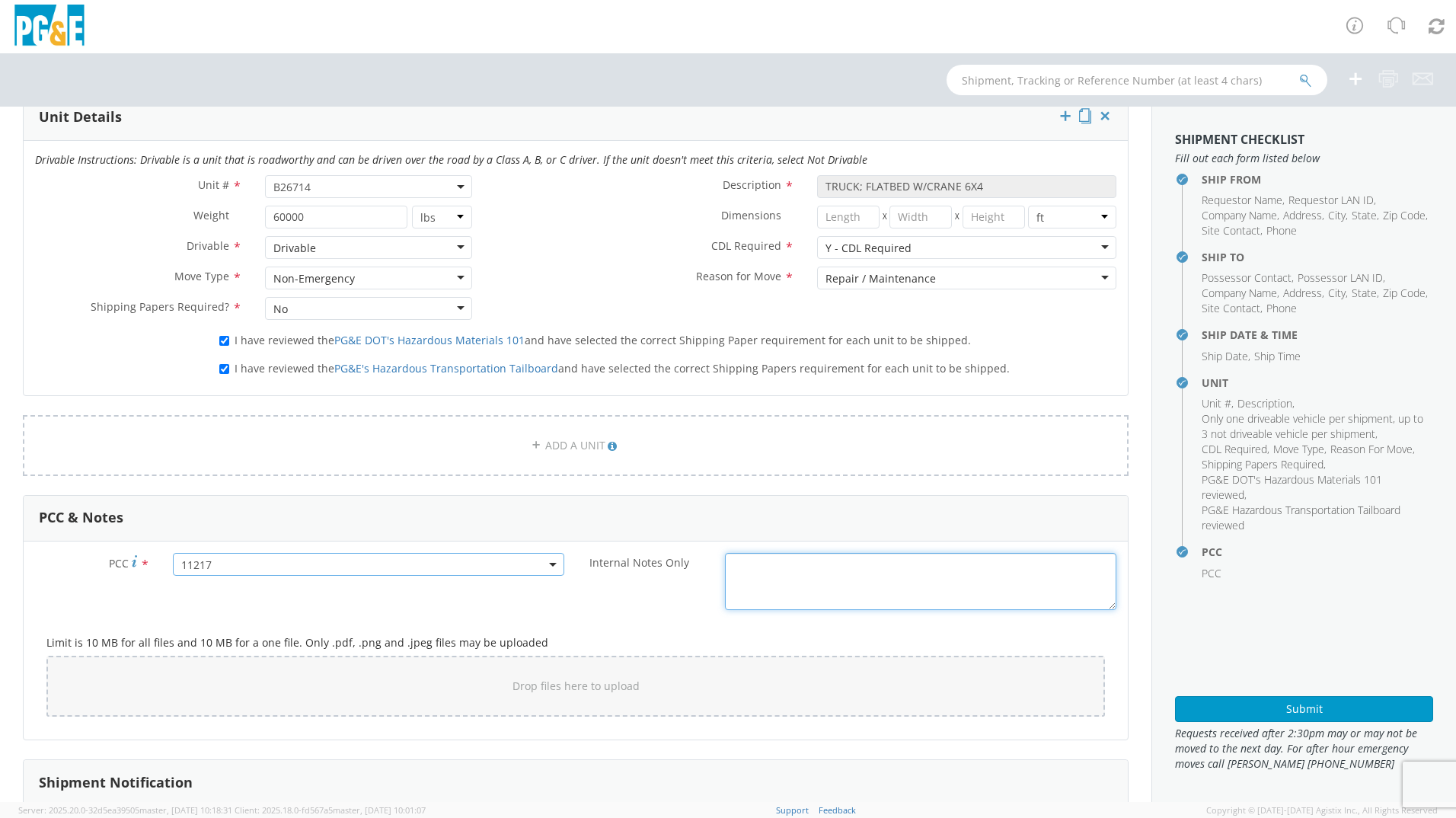
click at [597, 617] on div "Internal Notes Only *" at bounding box center [851, 585] width 552 height 65
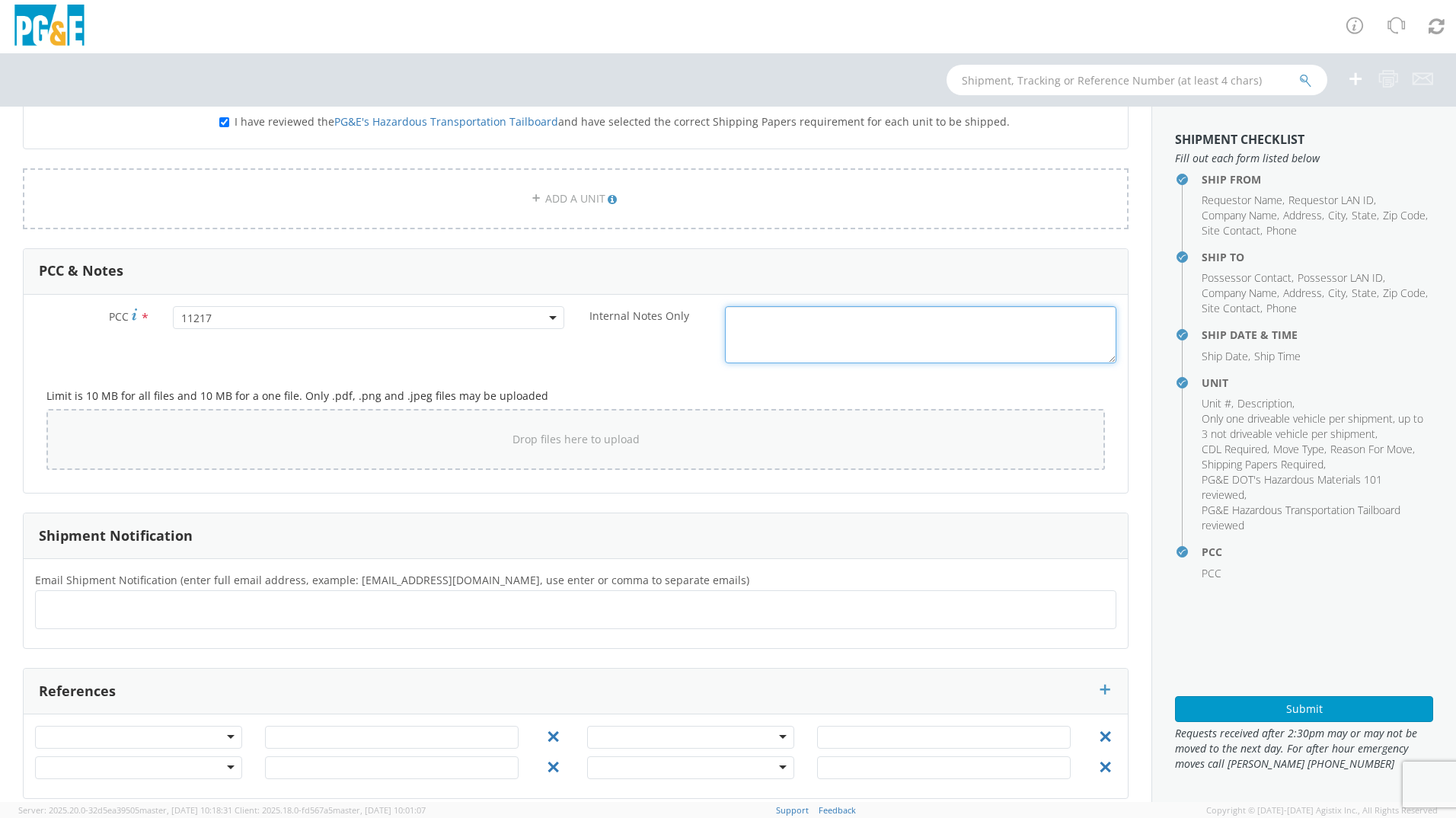
scroll to position [1024, 0]
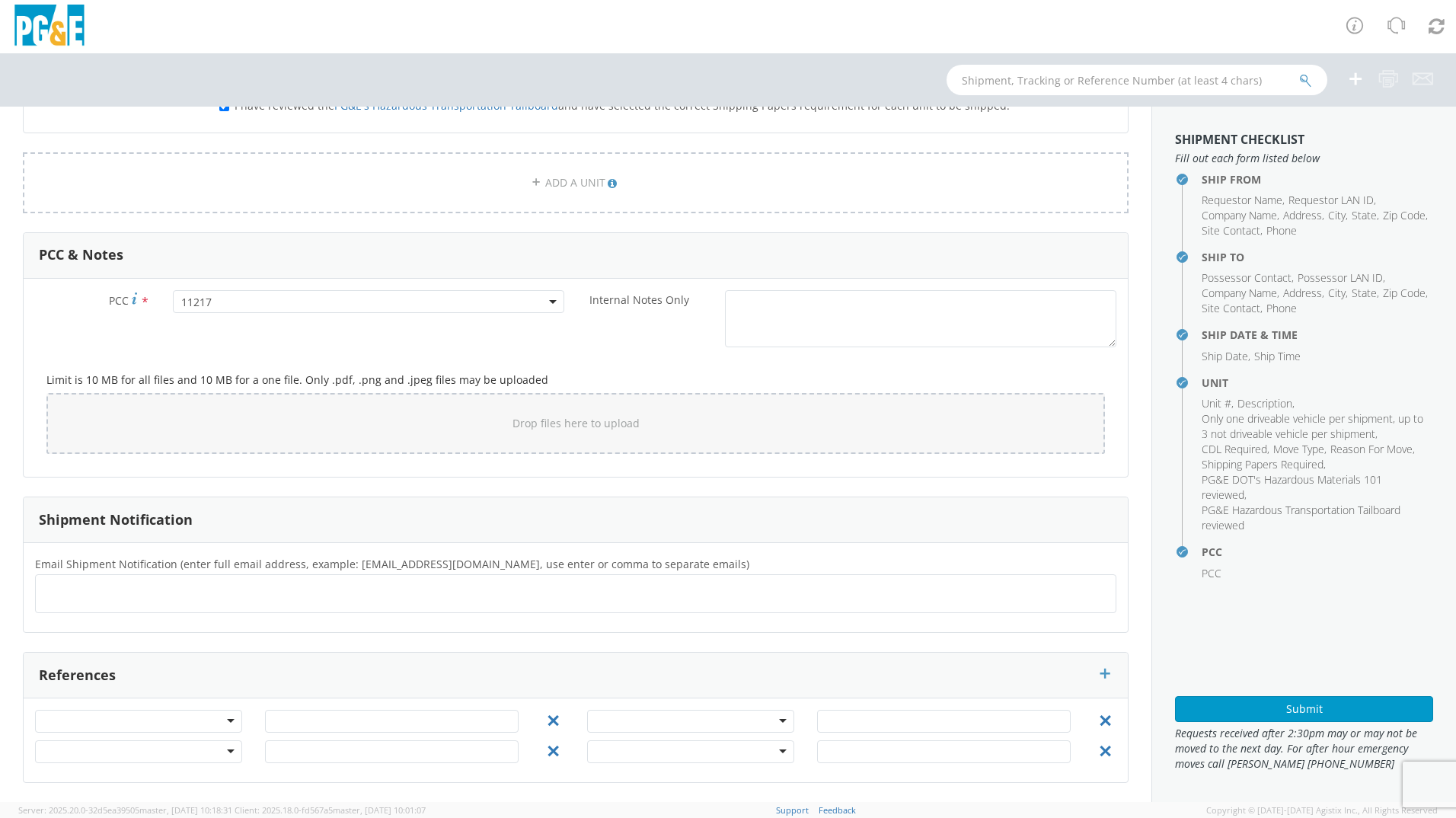
click at [127, 594] on ul at bounding box center [575, 594] width 1068 height 25
click at [134, 603] on ul at bounding box center [575, 594] width 1068 height 25
type input "[EMAIL_ADDRESS][DOMAIN_NAME]"
click at [185, 593] on ul "[EMAIL_ADDRESS][DOMAIN_NAME] ×" at bounding box center [575, 594] width 1068 height 26
type input "[EMAIL_ADDRESS][DOMAIN_NAME]"
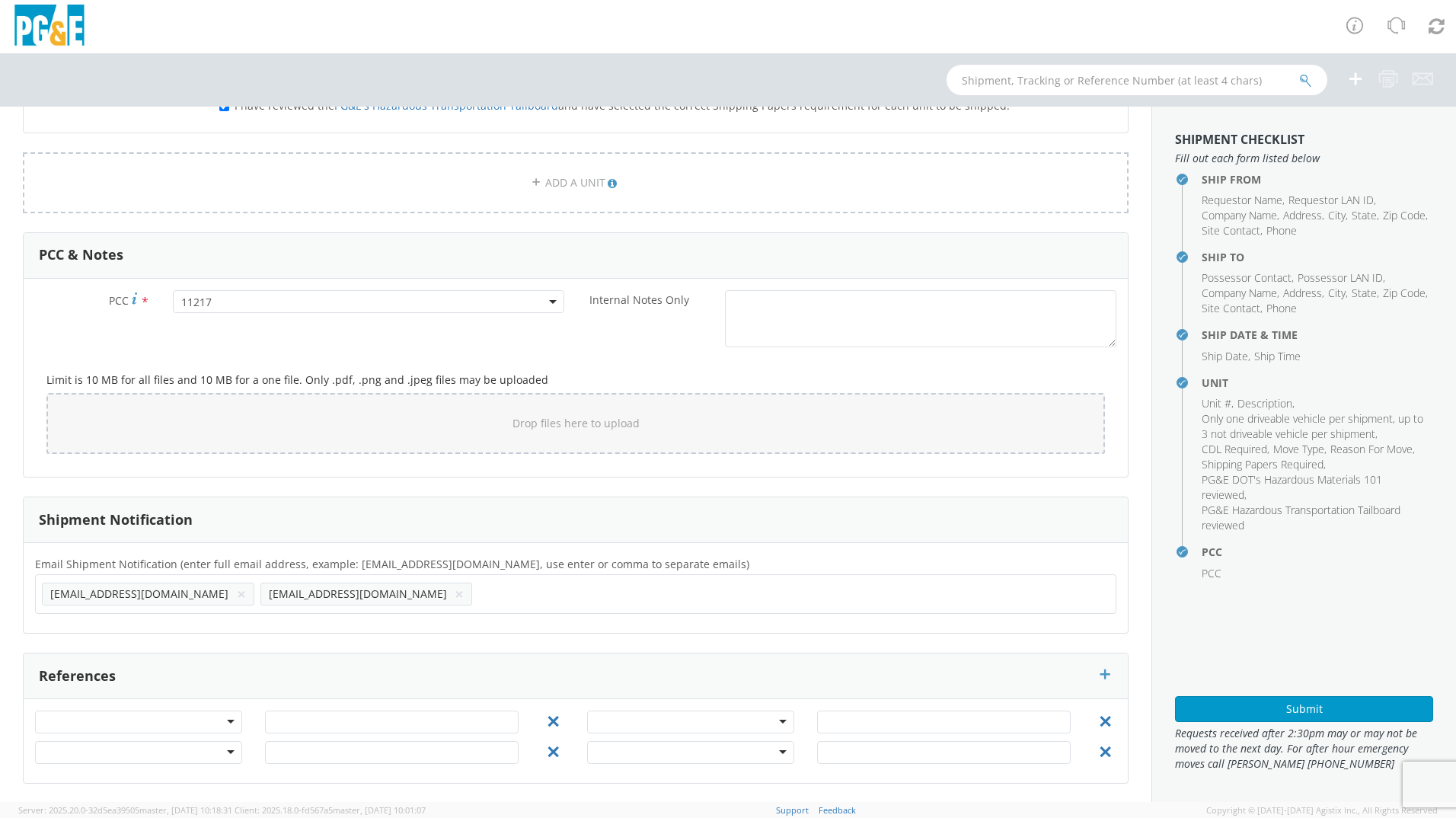
click at [337, 596] on ul "[EMAIL_ADDRESS][DOMAIN_NAME] × [EMAIL_ADDRESS][DOMAIN_NAME] ×" at bounding box center [575, 594] width 1068 height 26
type input "[EMAIL_ADDRESS][DOMAIN_NAME]"
click at [427, 593] on ul "[EMAIL_ADDRESS][DOMAIN_NAME] × [EMAIL_ADDRESS][DOMAIN_NAME] × [EMAIL_ADDRESS][D…" at bounding box center [575, 594] width 1068 height 26
type input "[EMAIL_ADDRESS][DOMAIN_NAME]"
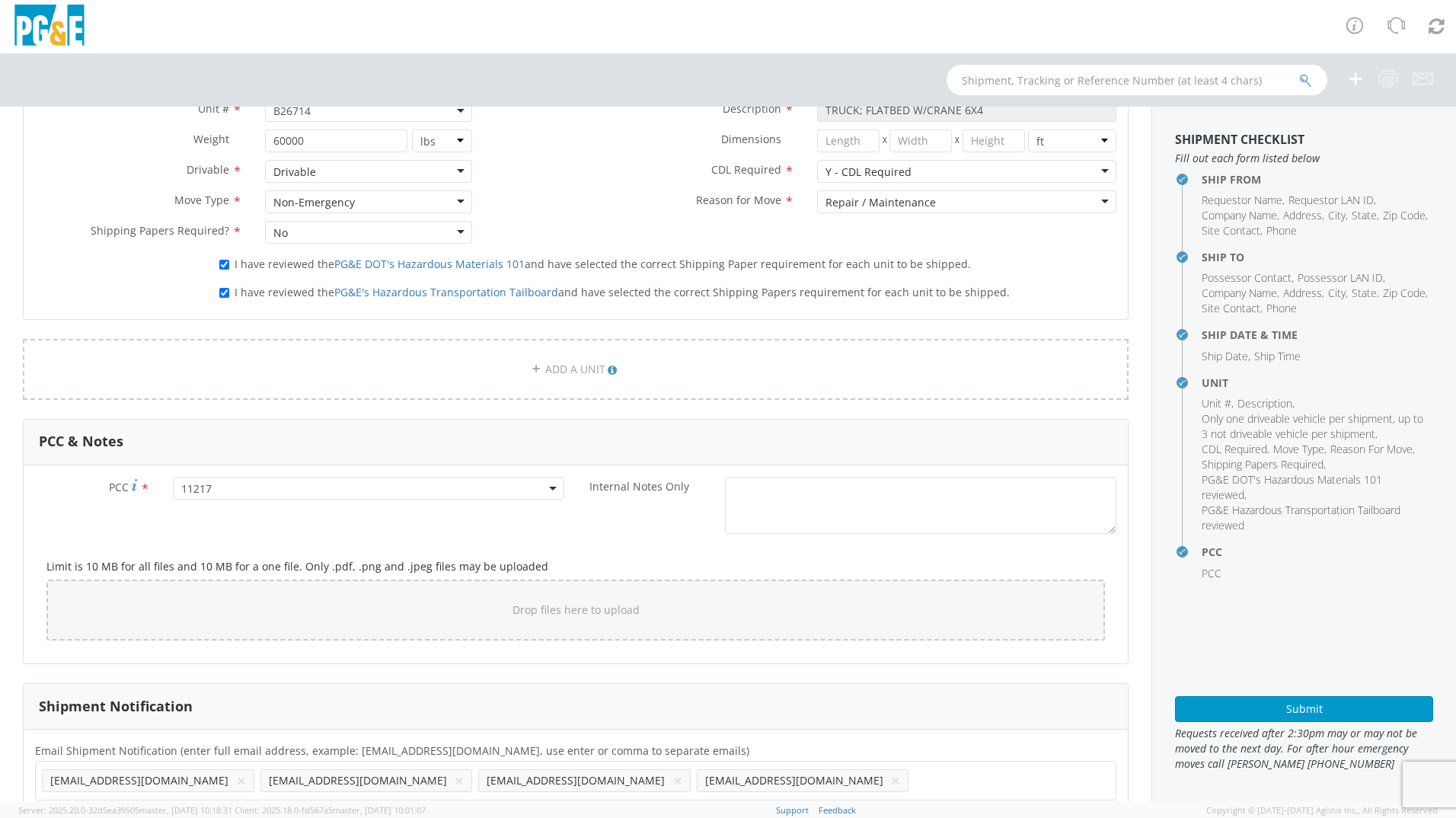
scroll to position [1025, 0]
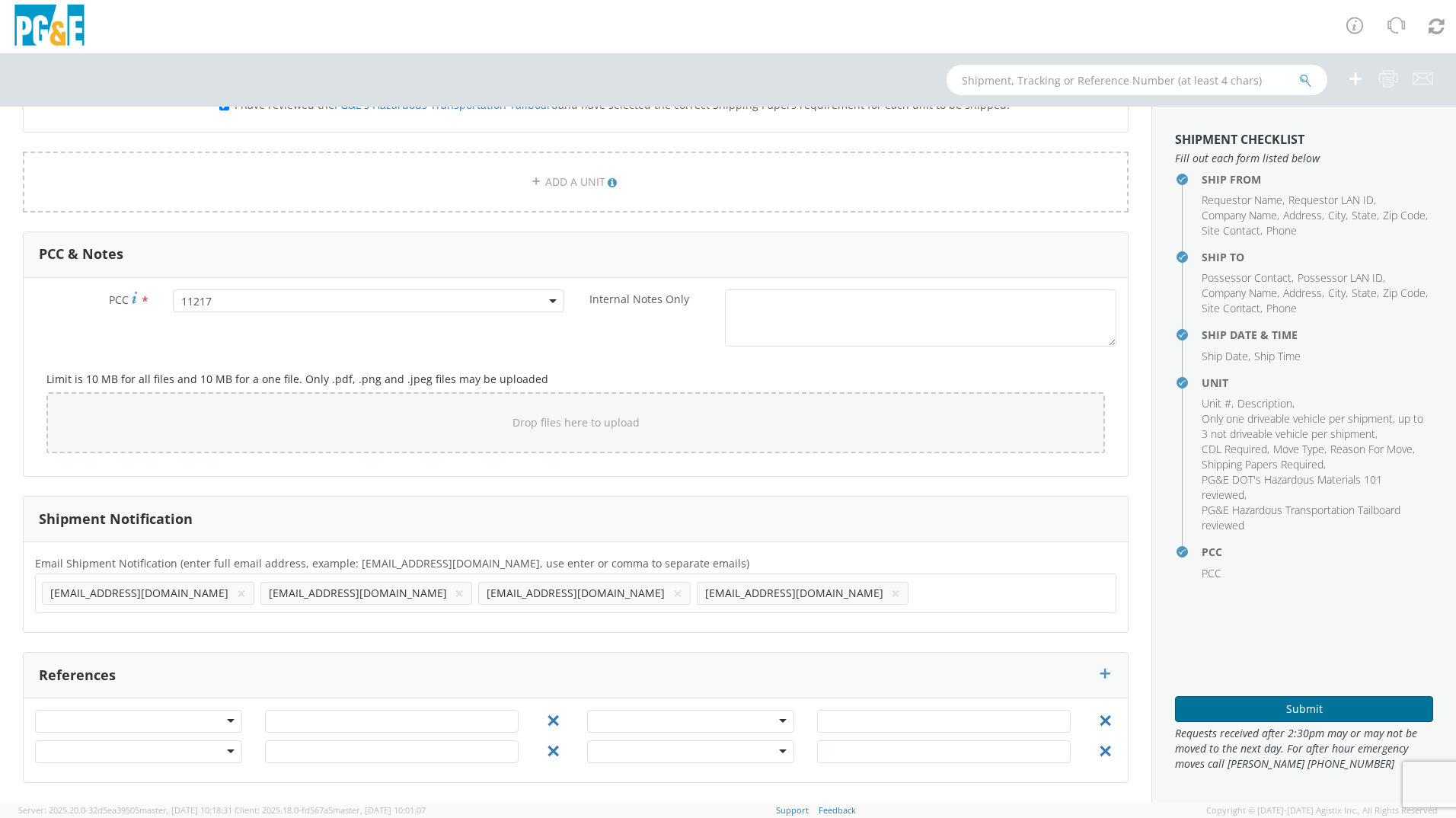
click at [1238, 710] on button "Submit" at bounding box center [1304, 709] width 258 height 26
